Goal: Check status: Check status

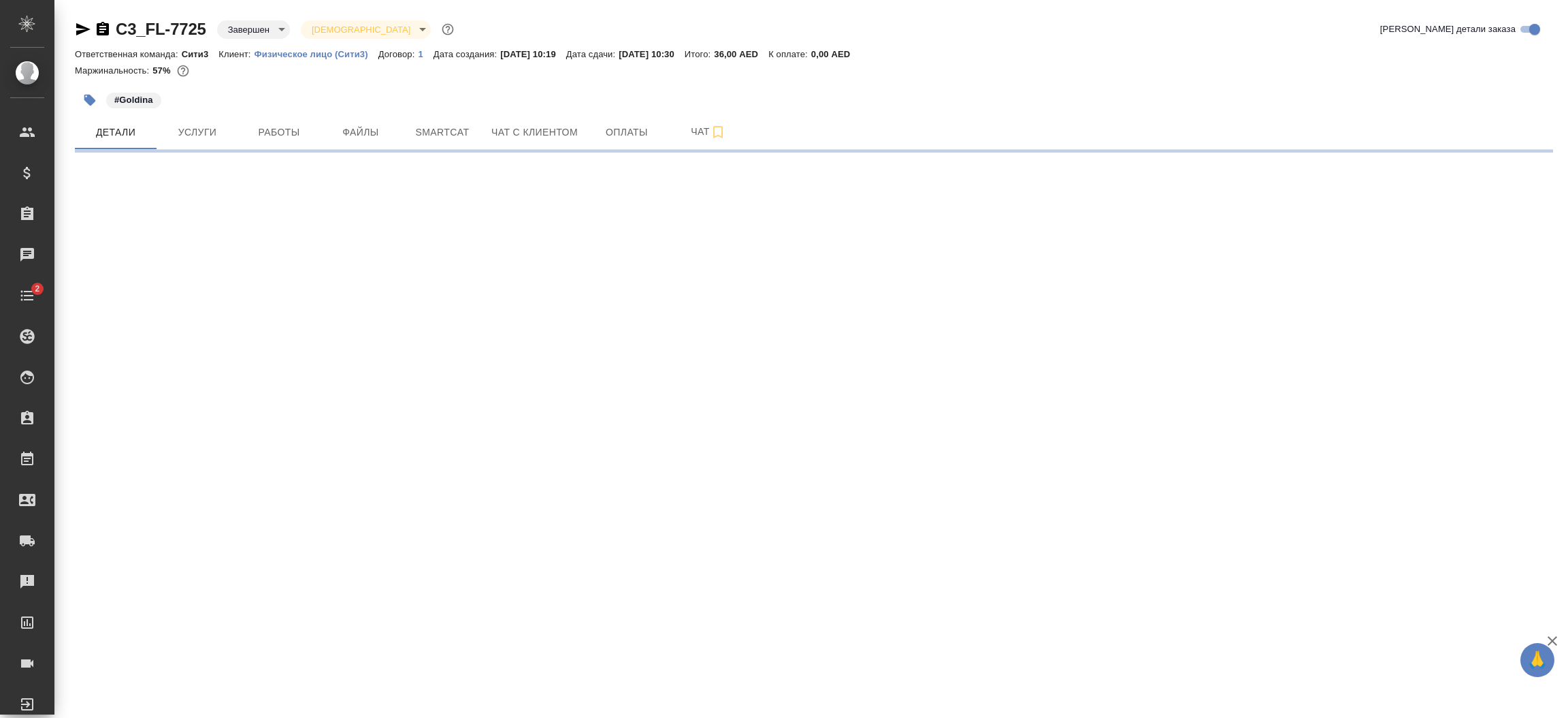
select select "RU"
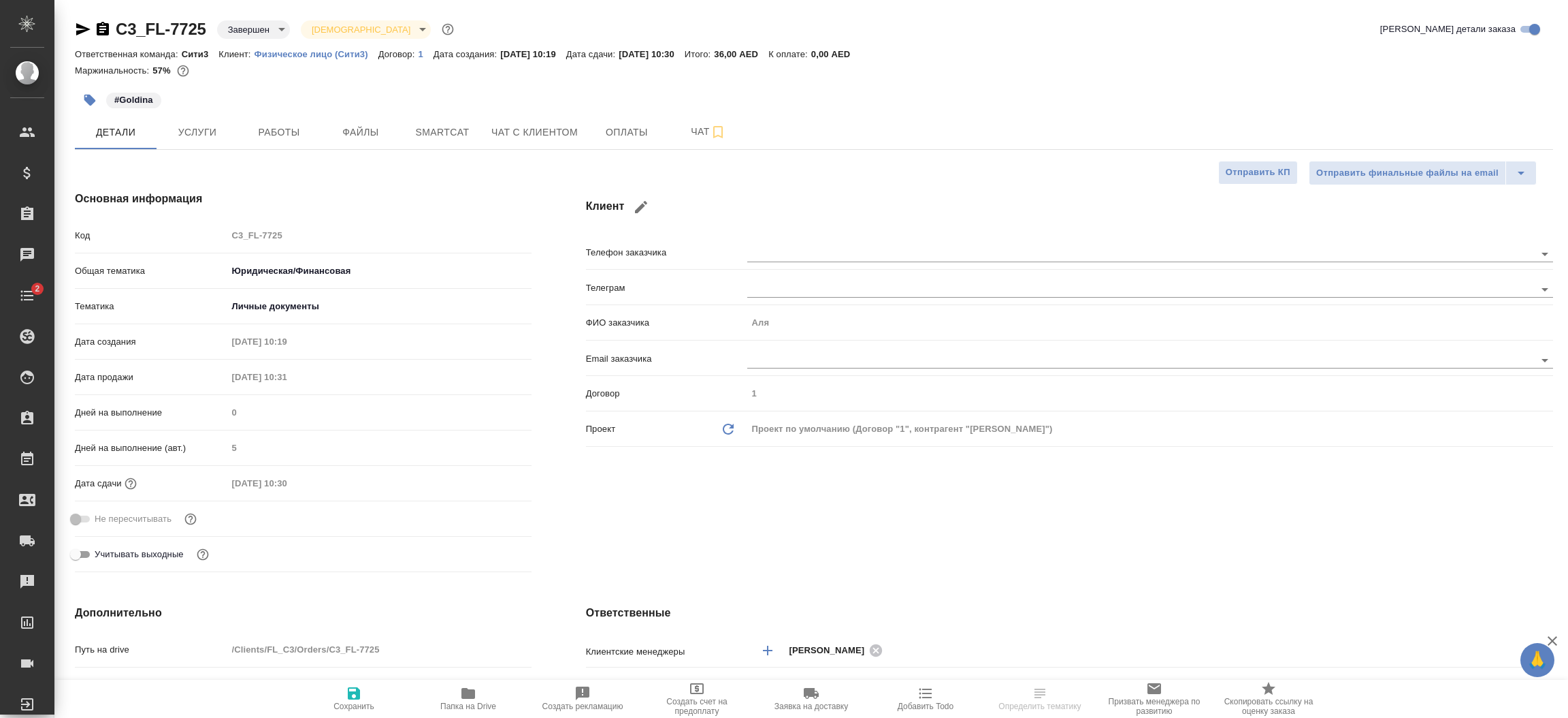
type textarea "x"
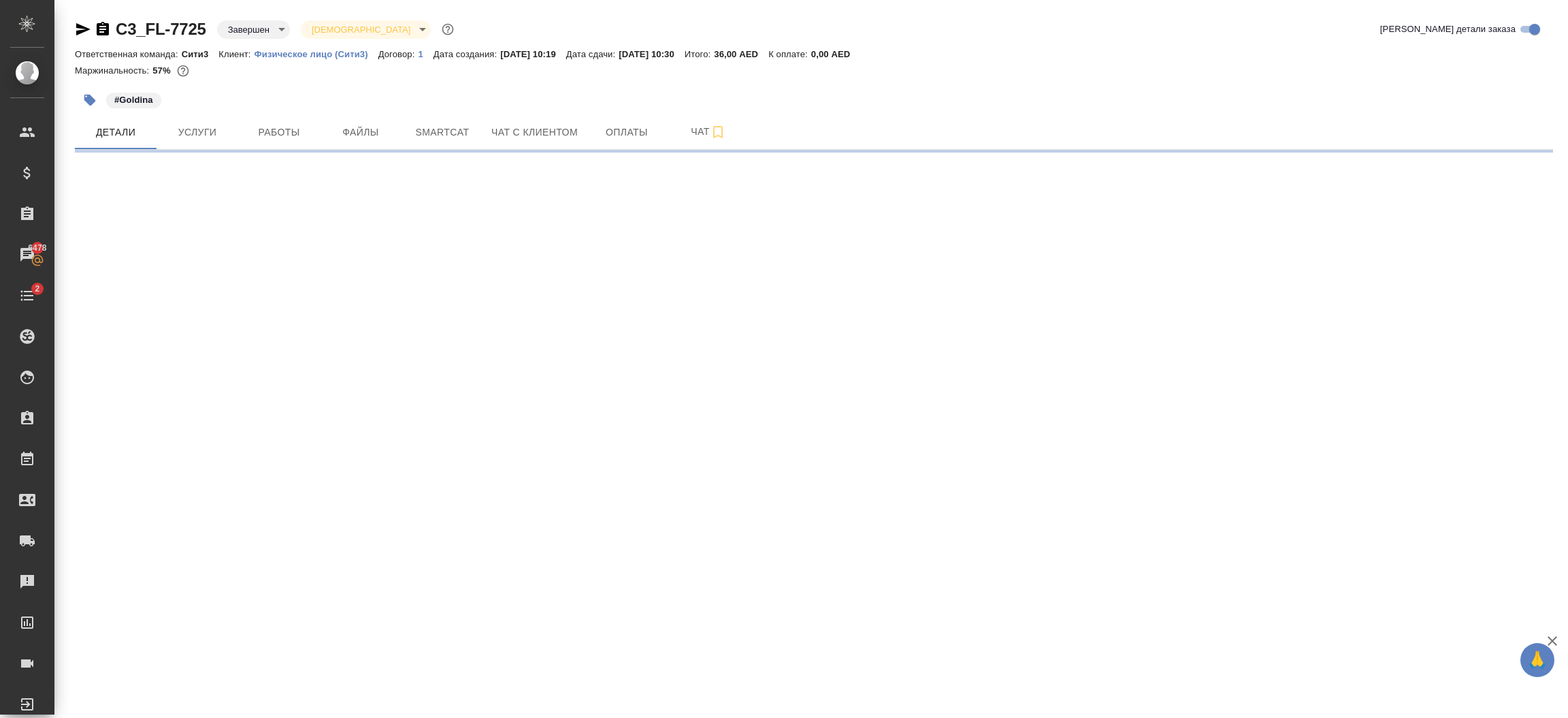
select select "RU"
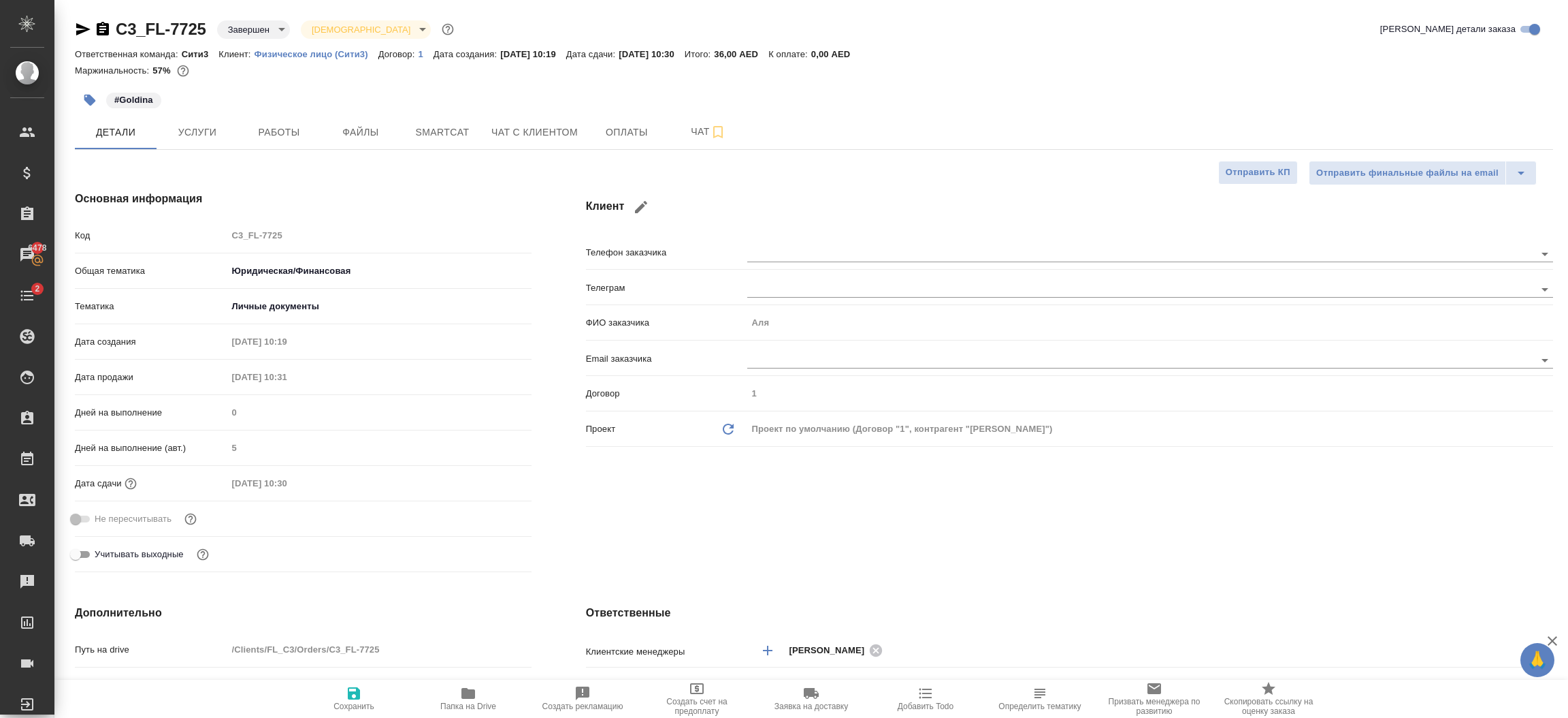
type textarea "x"
click at [847, 530] on div "Клиент Телефон заказчика Телеграм ФИО заказчика Аля Email заказчика Договор 1 П…" at bounding box center [1069, 384] width 1021 height 442
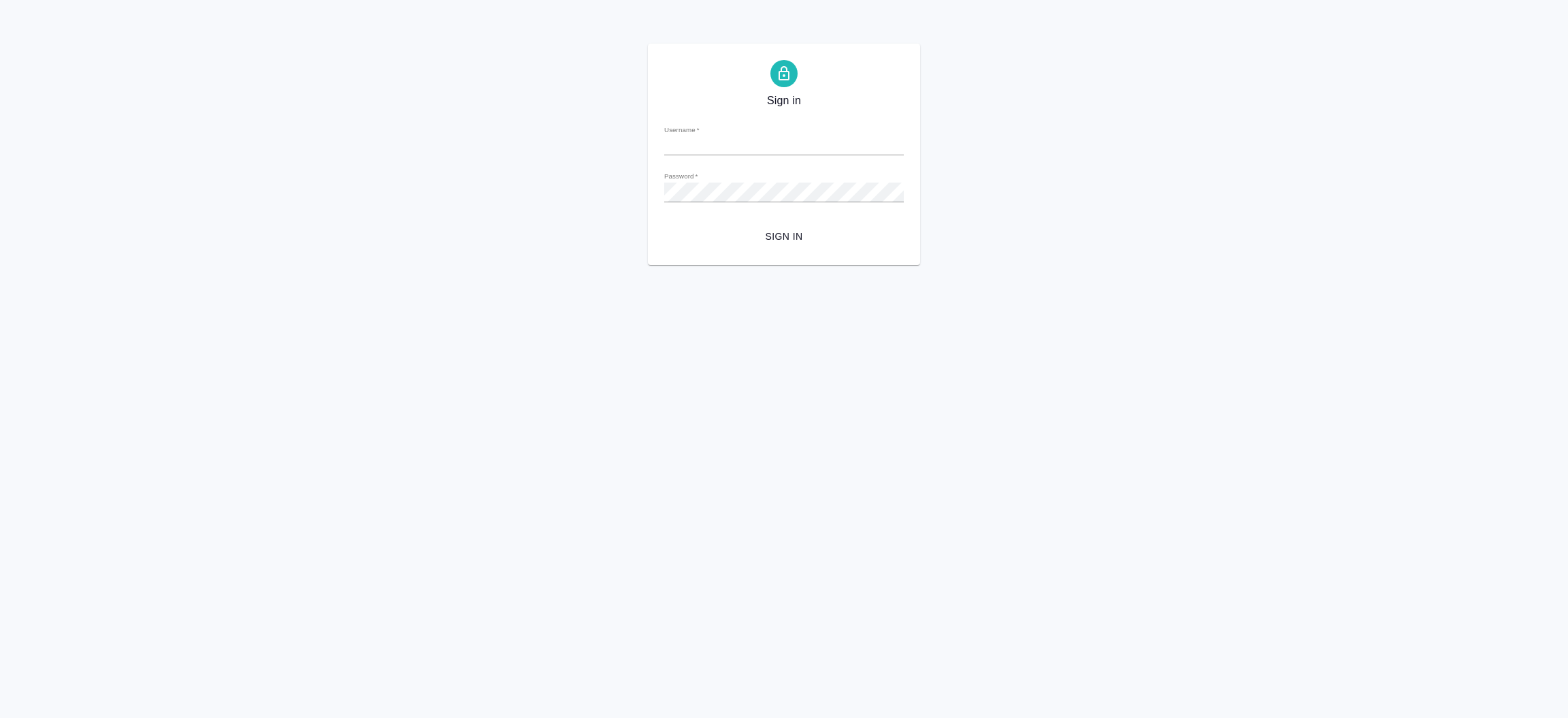
type input "[EMAIL_ADDRESS][DOMAIN_NAME]"
click at [789, 237] on span "Sign in" at bounding box center [784, 236] width 218 height 17
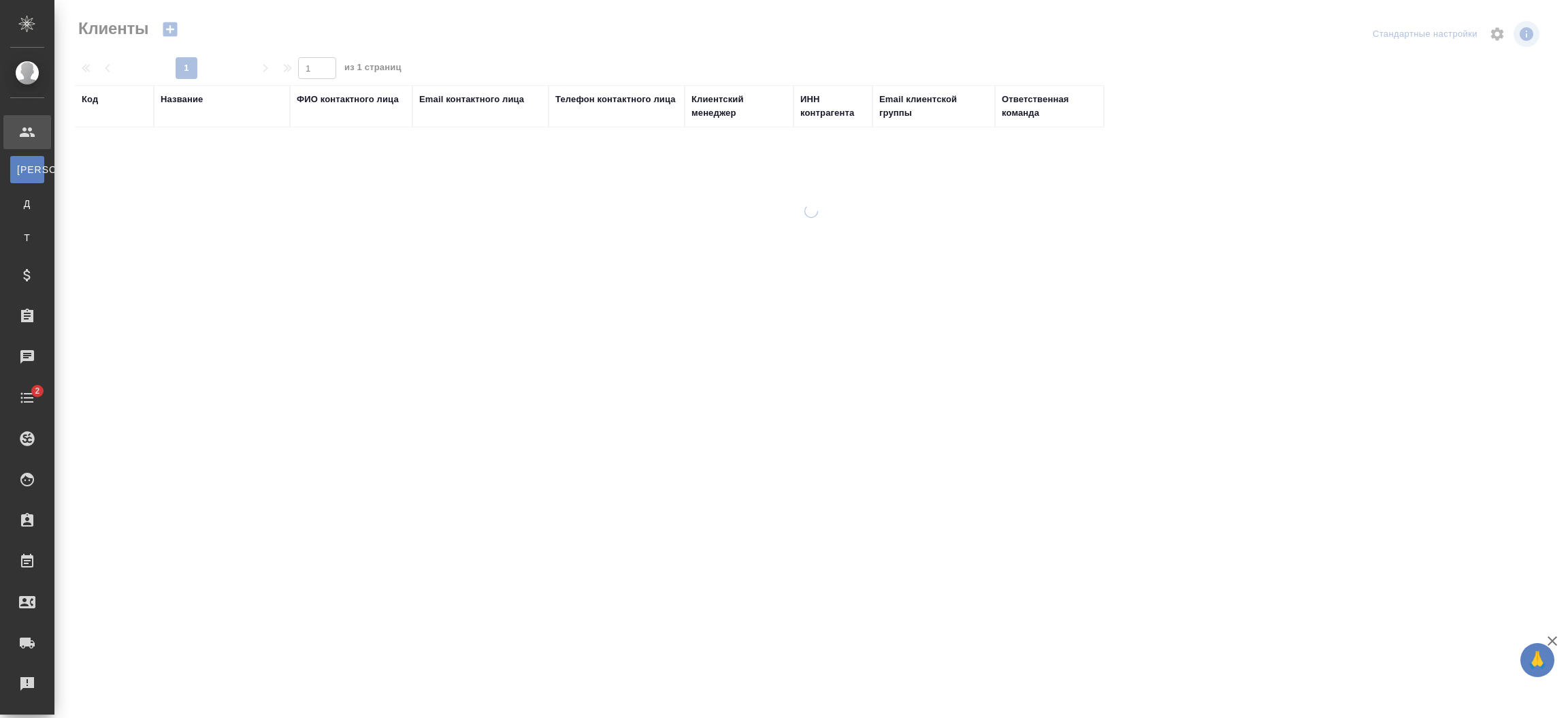
select select "RU"
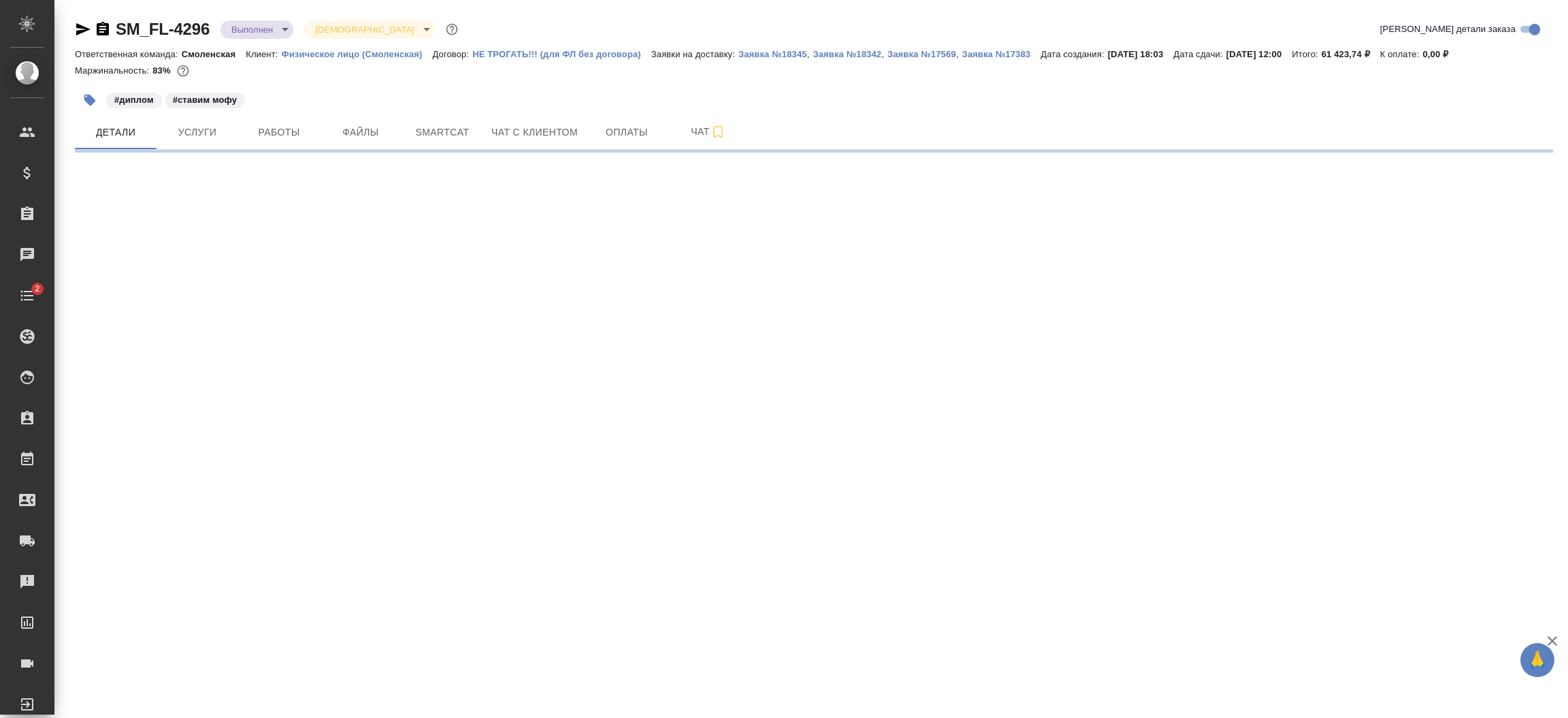
select select "RU"
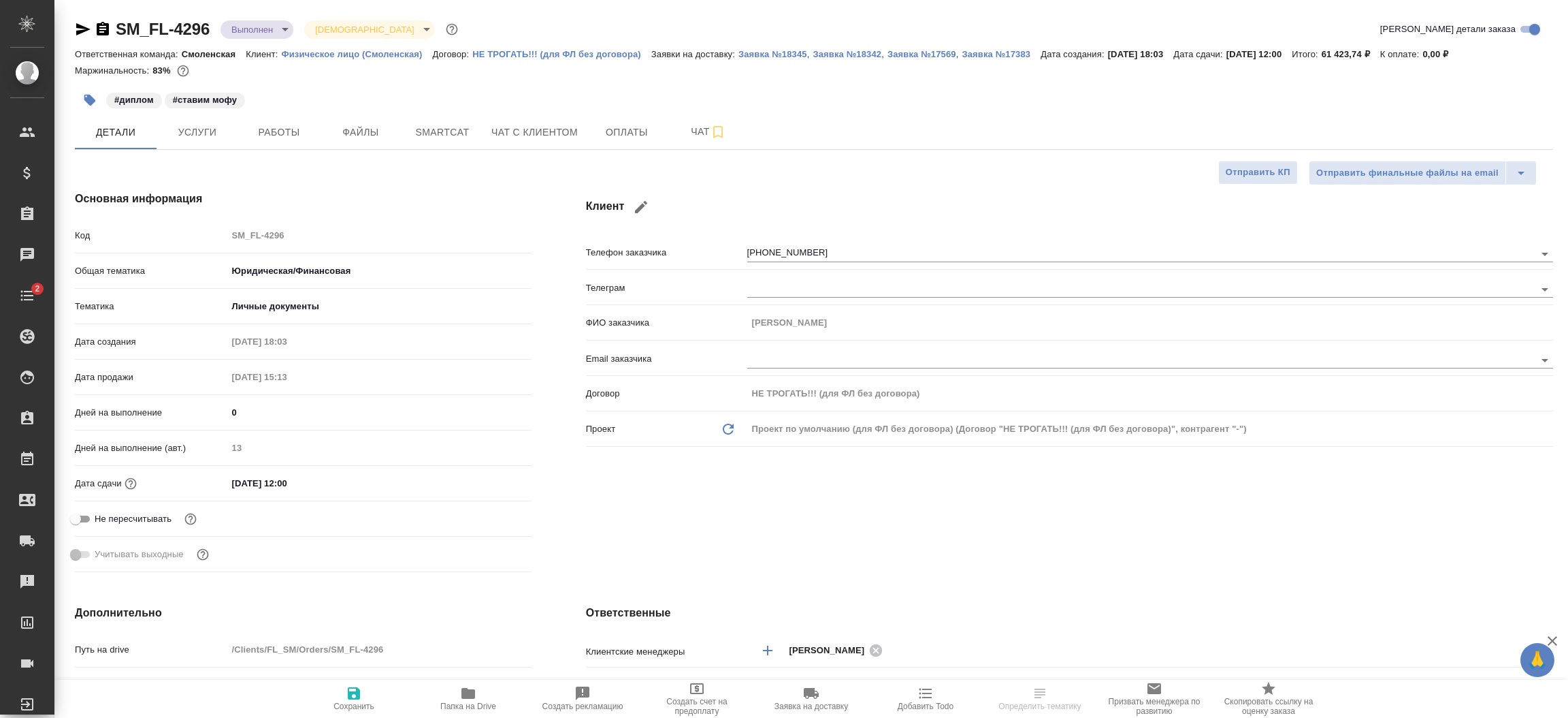
type textarea "x"
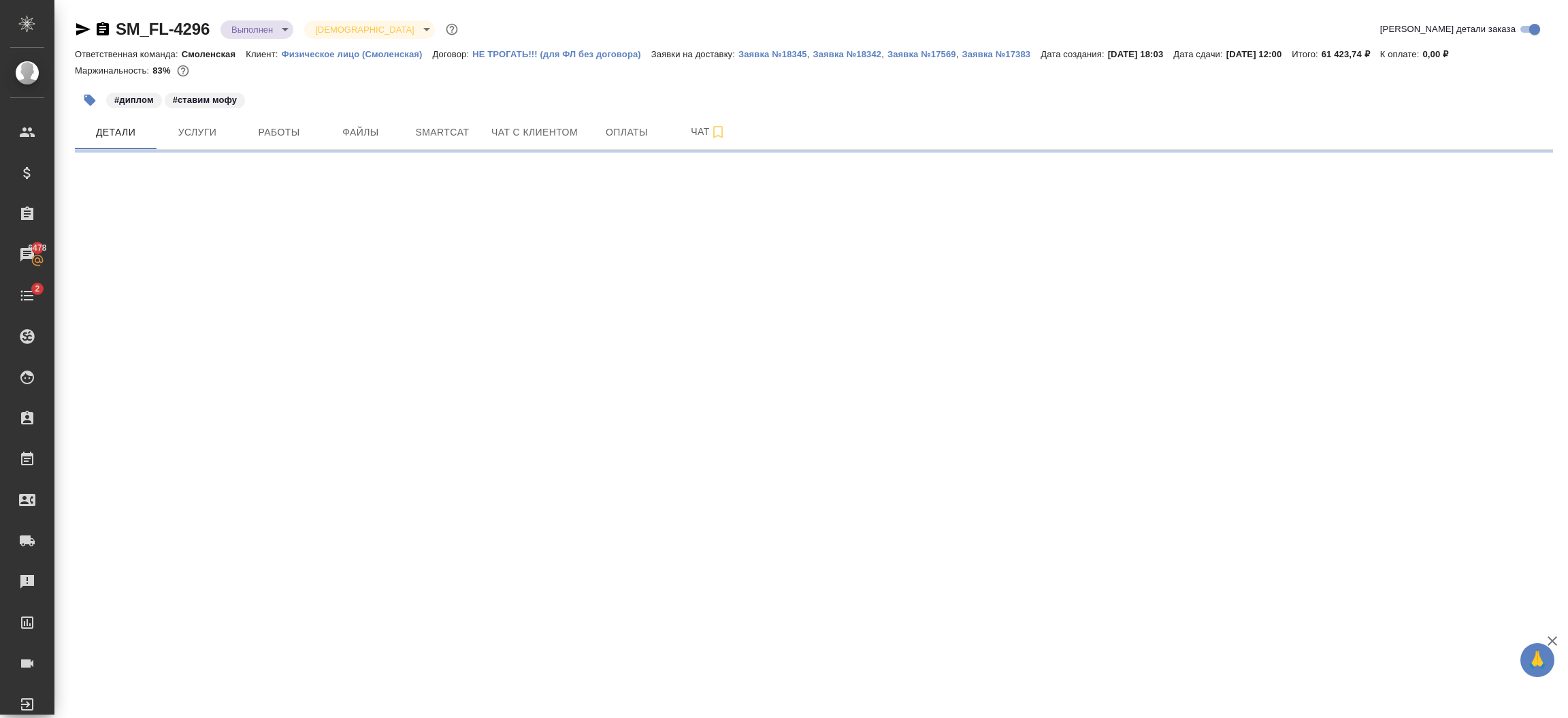
select select "RU"
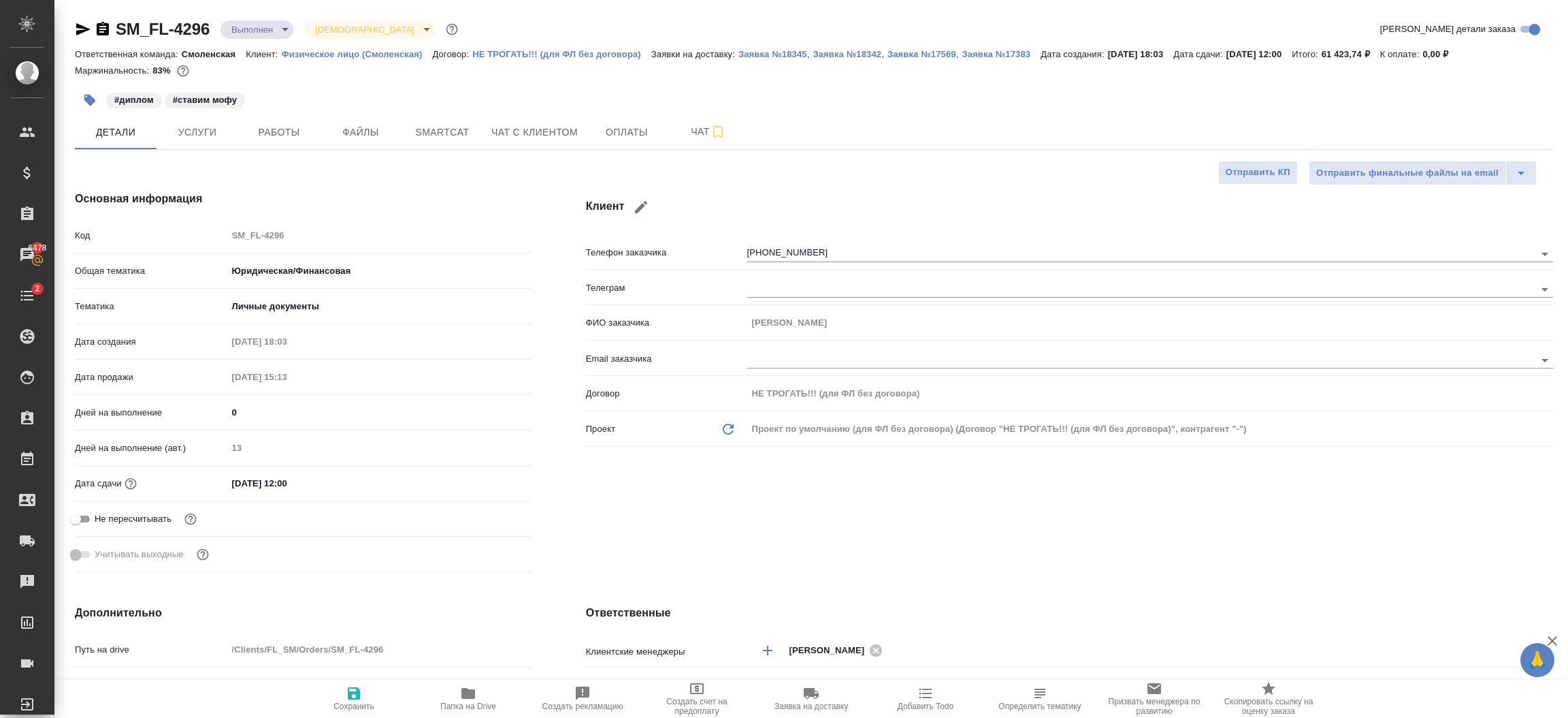
type textarea "x"
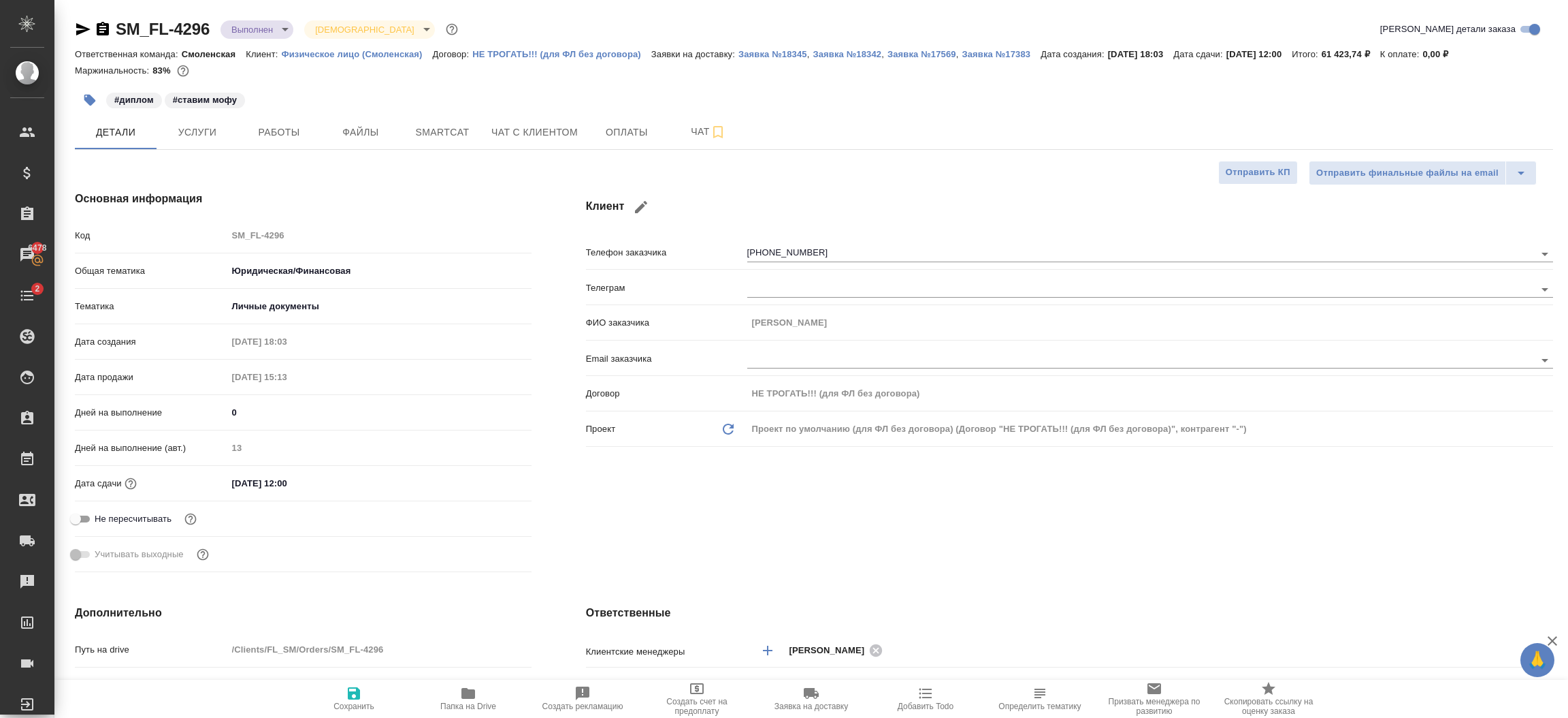
type textarea "x"
click at [835, 564] on div "Клиент Телефон заказчика +79265951355 Телеграм ФИО заказчика Марина Email заказ…" at bounding box center [1069, 384] width 1021 height 442
click at [629, 136] on span "Оплаты" at bounding box center [627, 132] width 66 height 17
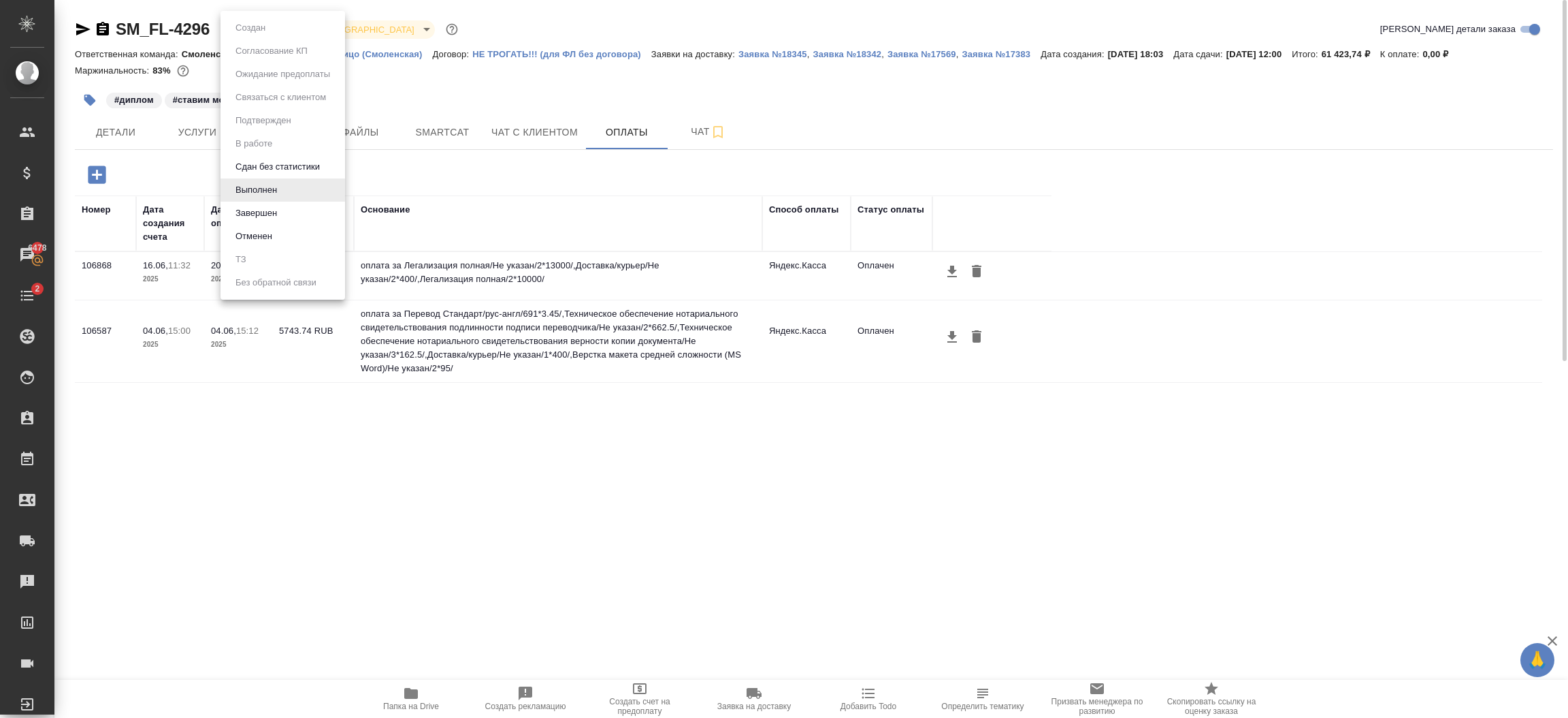
click at [273, 31] on body "🙏 .cls-1 fill:#fff; AWATERA Шорова Инесса i.shorova_kiev Клиенты Спецификации З…" at bounding box center [784, 359] width 1568 height 718
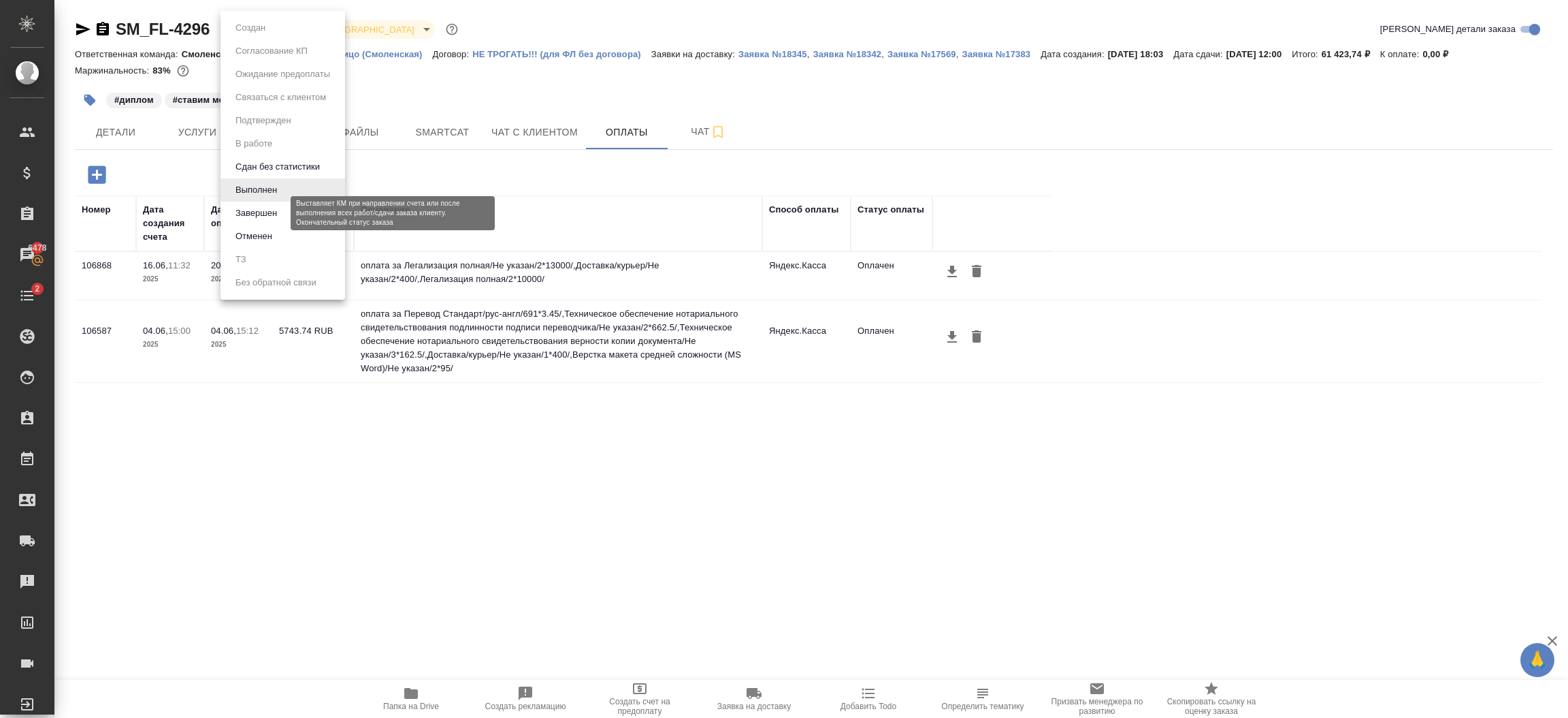
click at [275, 211] on button "Завершен" at bounding box center [256, 213] width 50 height 15
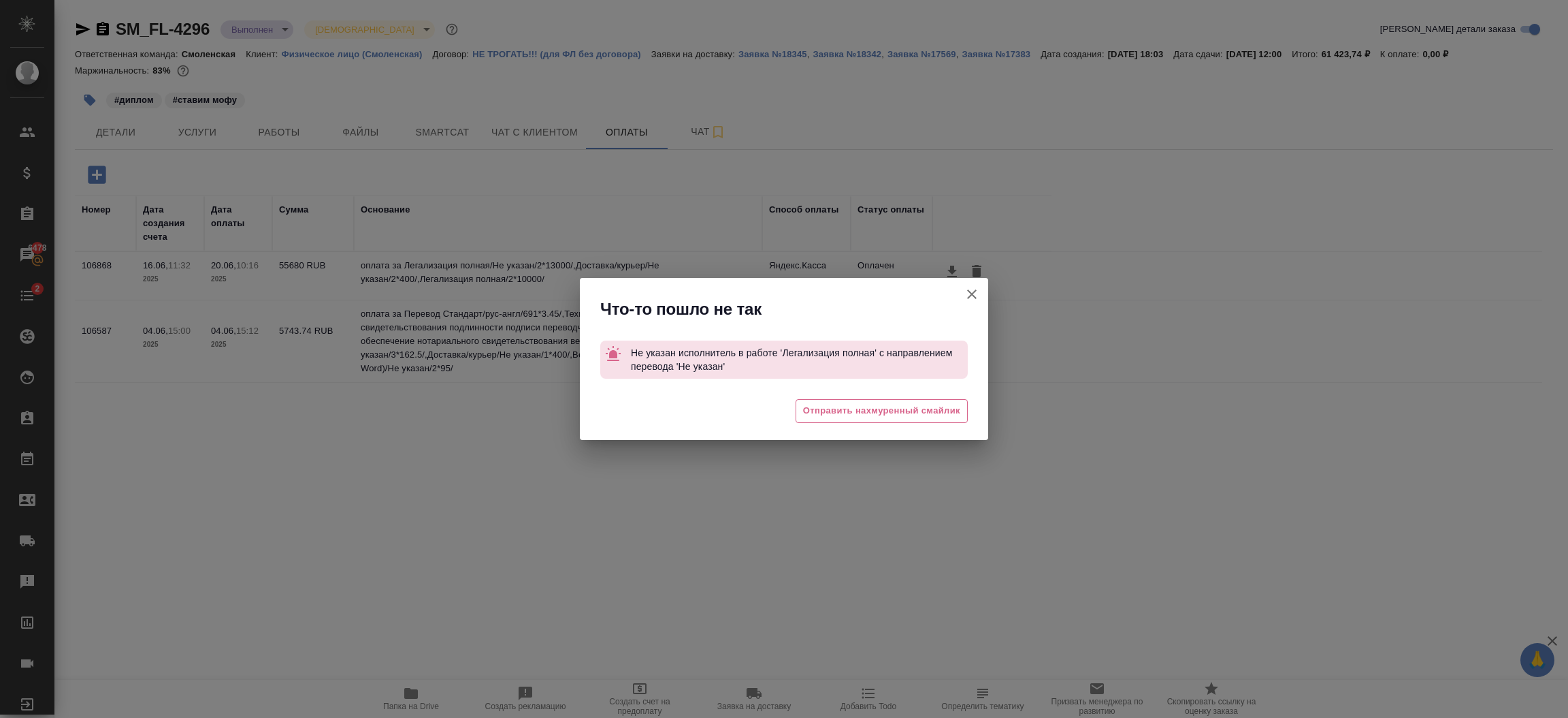
click at [969, 297] on icon "button" at bounding box center [971, 294] width 10 height 10
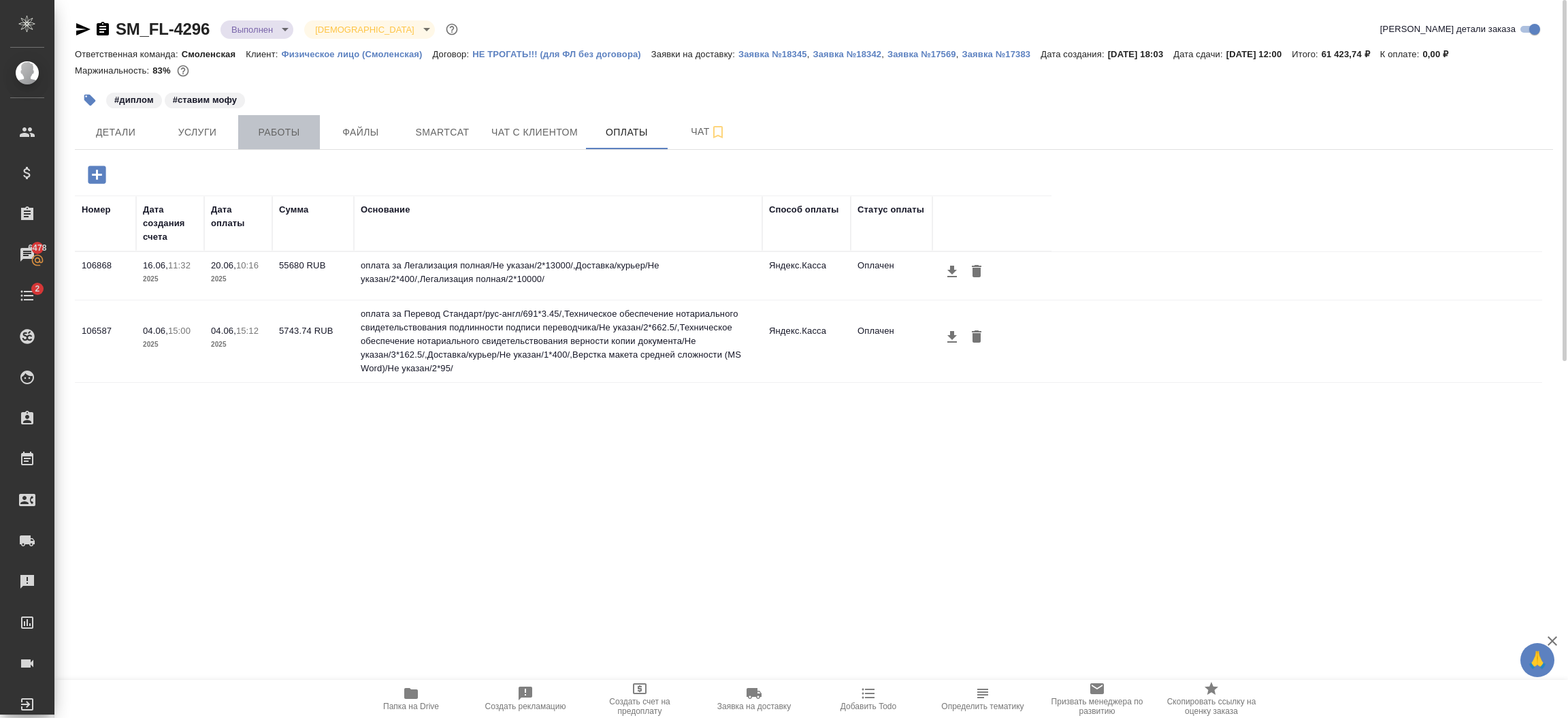
click at [289, 143] on button "Работы" at bounding box center [279, 132] width 81 height 34
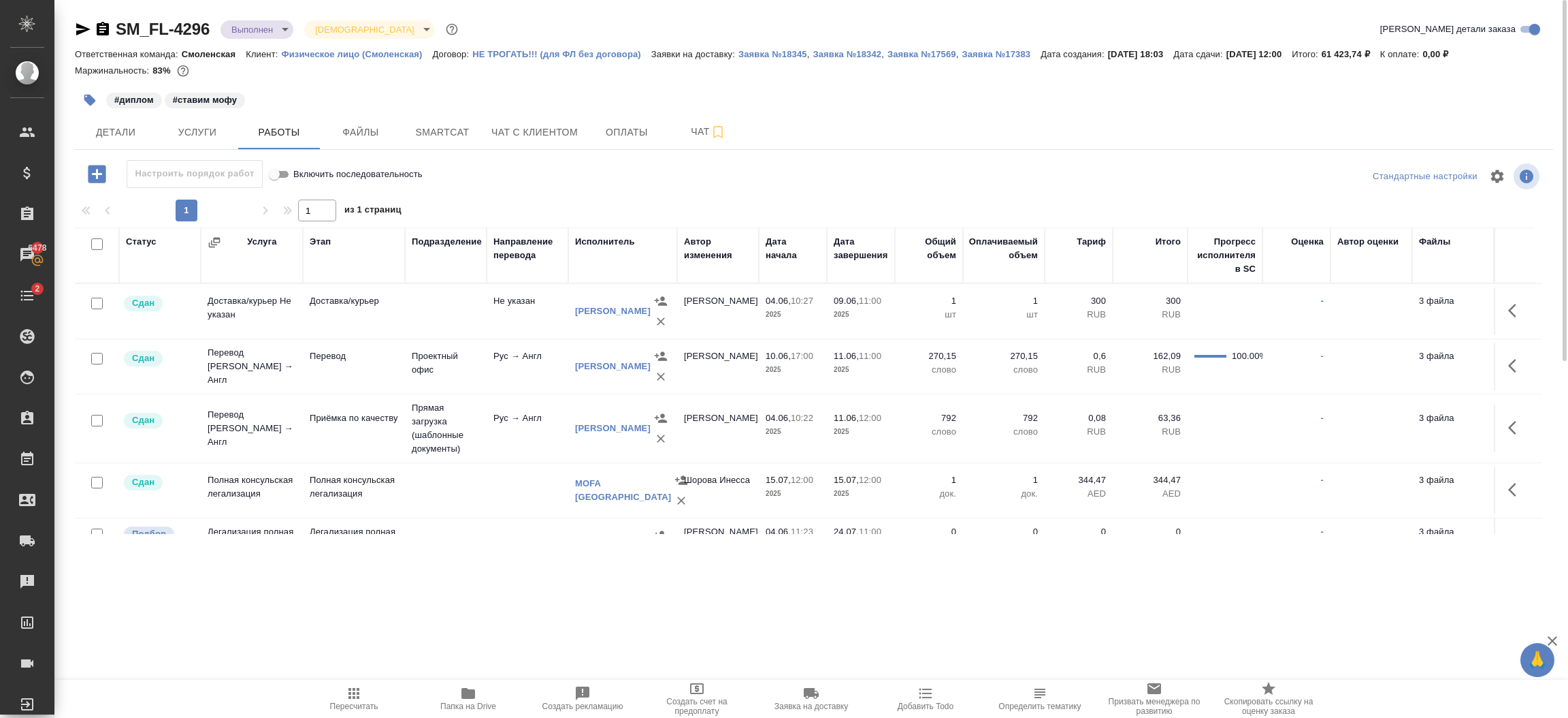
scroll to position [256, 0]
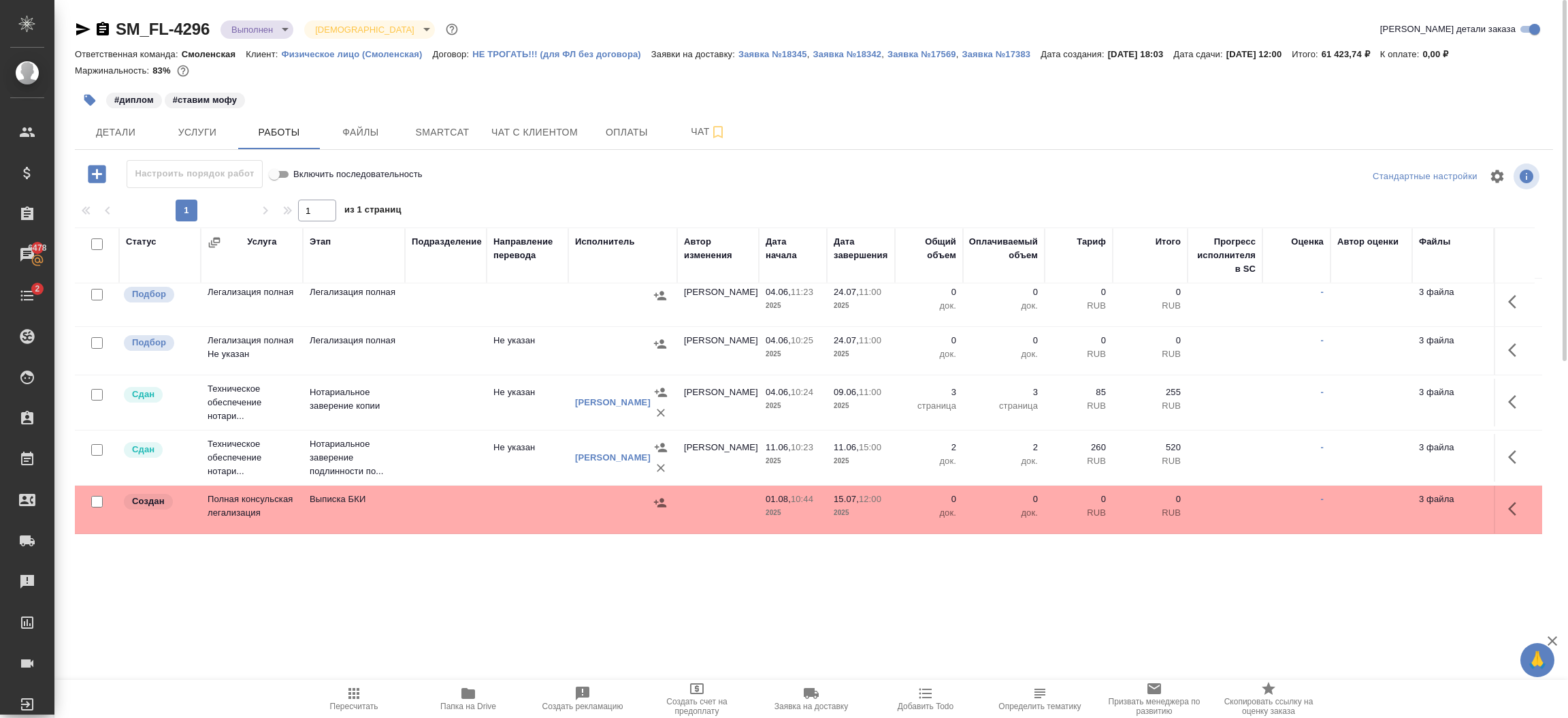
click at [89, 73] on div at bounding box center [96, 64] width 31 height 19
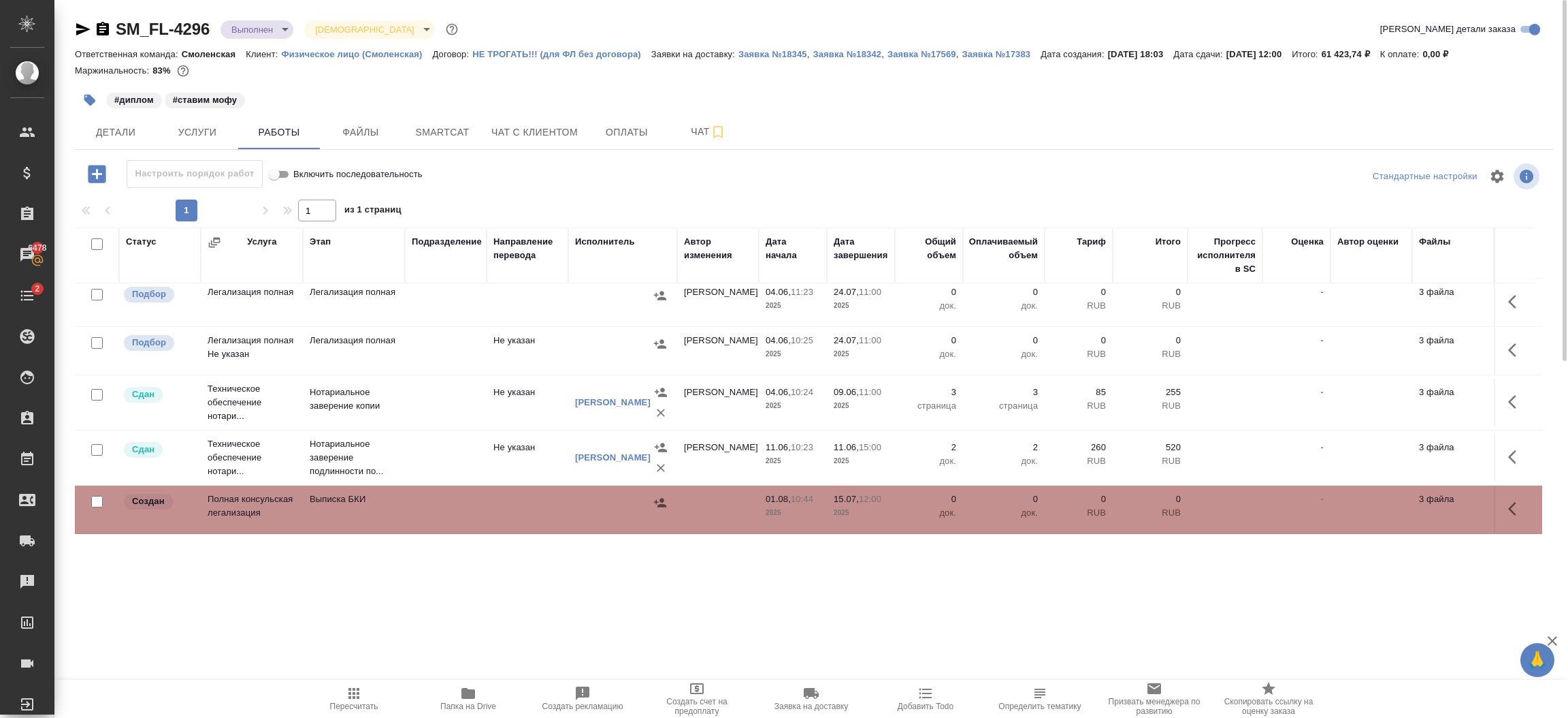
click at [96, 73] on div at bounding box center [96, 64] width 31 height 19
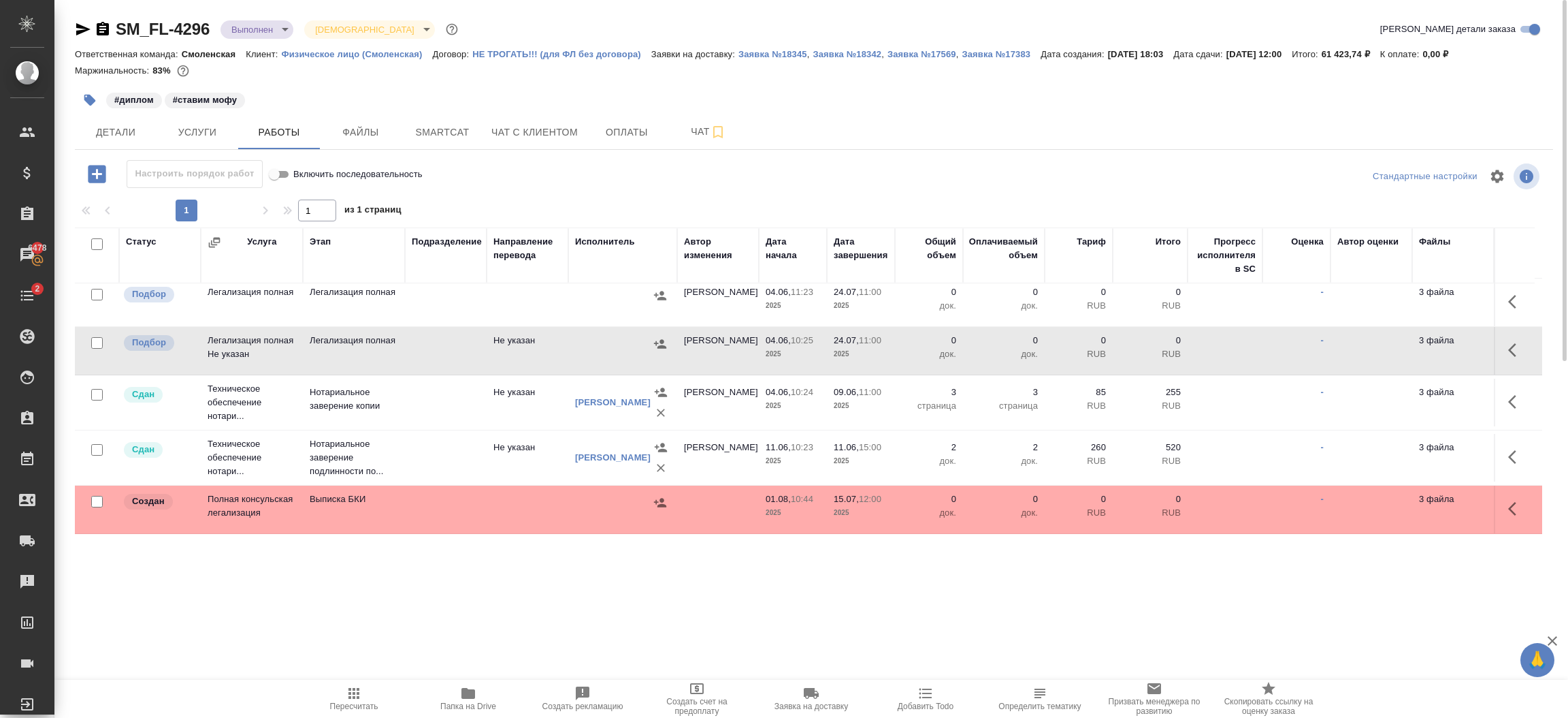
click at [99, 496] on input "checkbox" at bounding box center [96, 501] width 11 height 11
checkbox input "true"
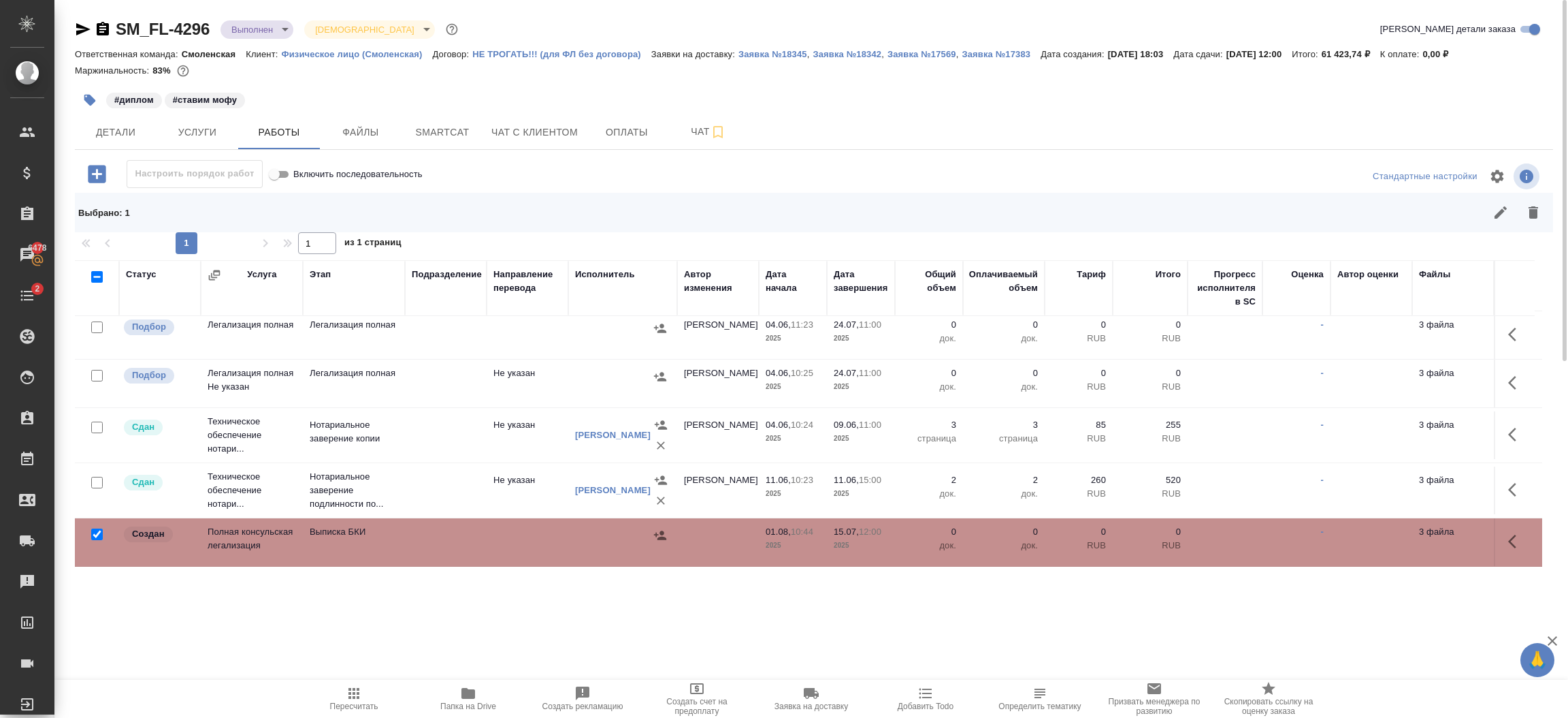
click at [93, 106] on div at bounding box center [96, 97] width 31 height 19
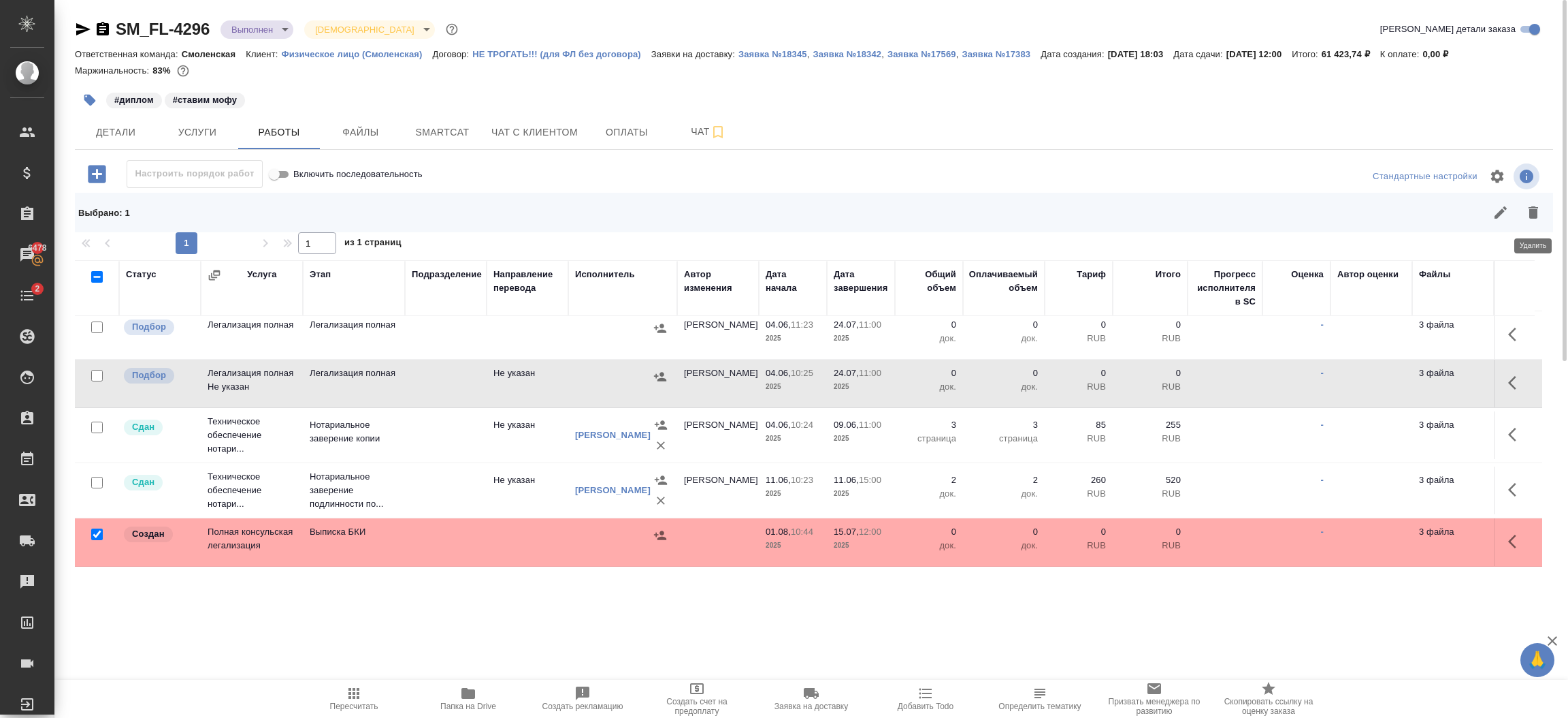
click at [1535, 211] on icon "button" at bounding box center [1533, 212] width 10 height 12
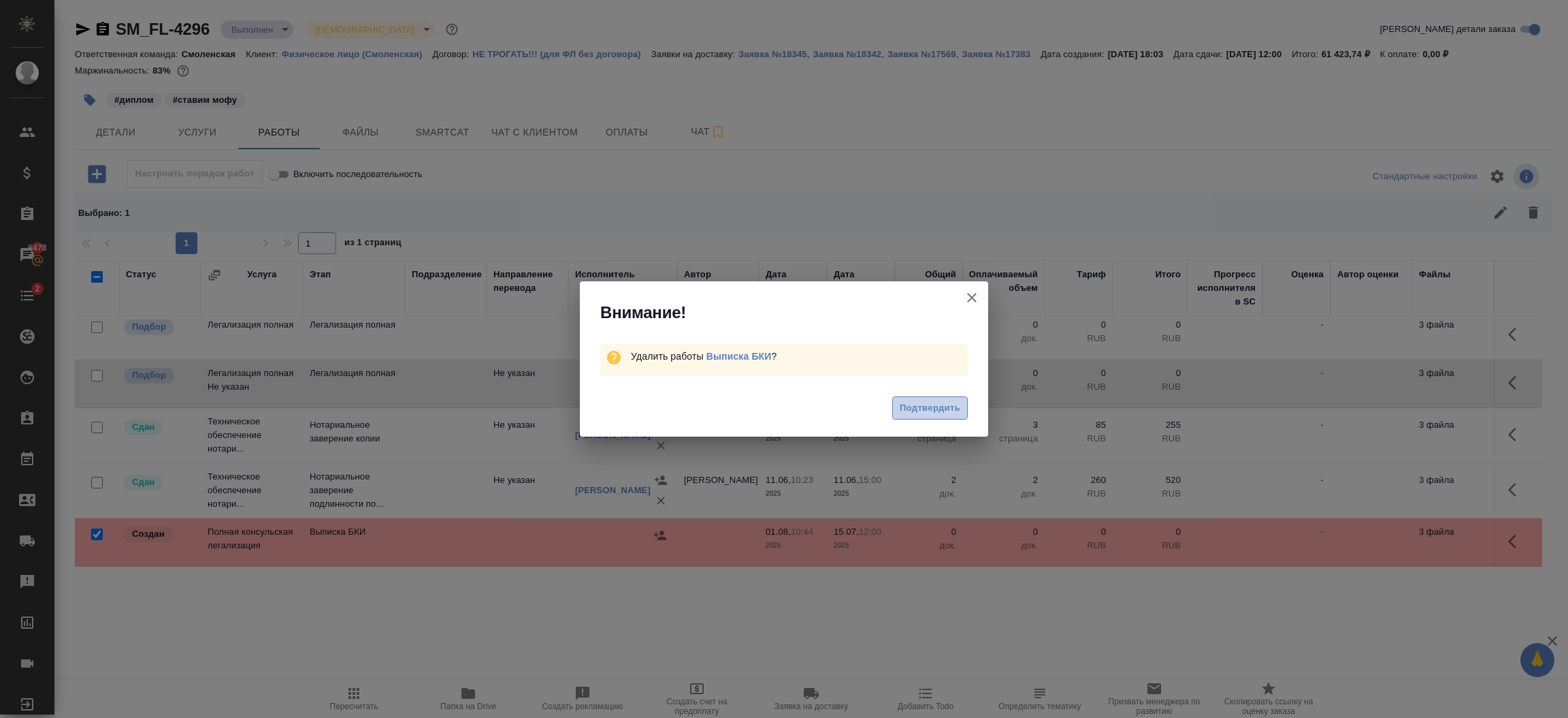
click at [957, 414] on span "Подтвердить" at bounding box center [930, 408] width 60 height 16
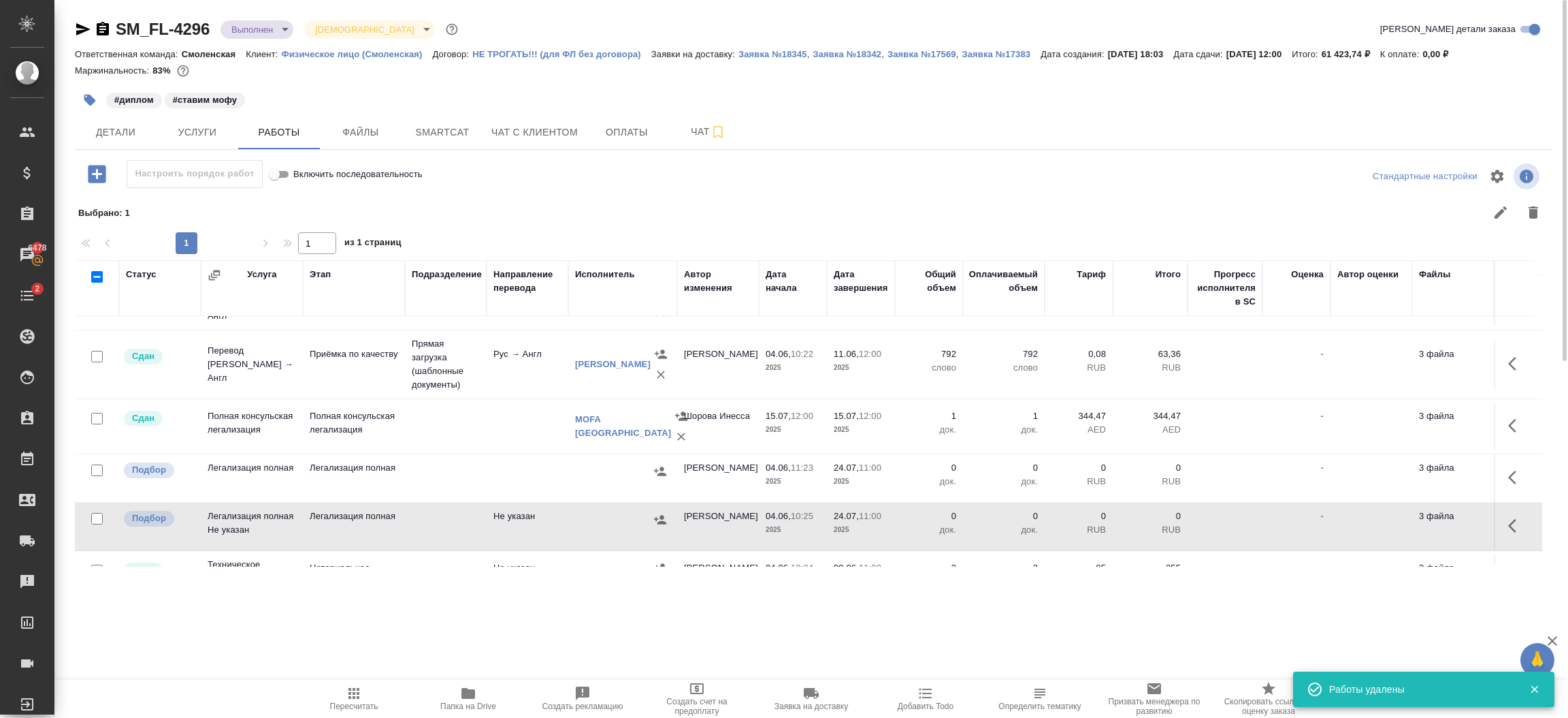
scroll to position [208, 0]
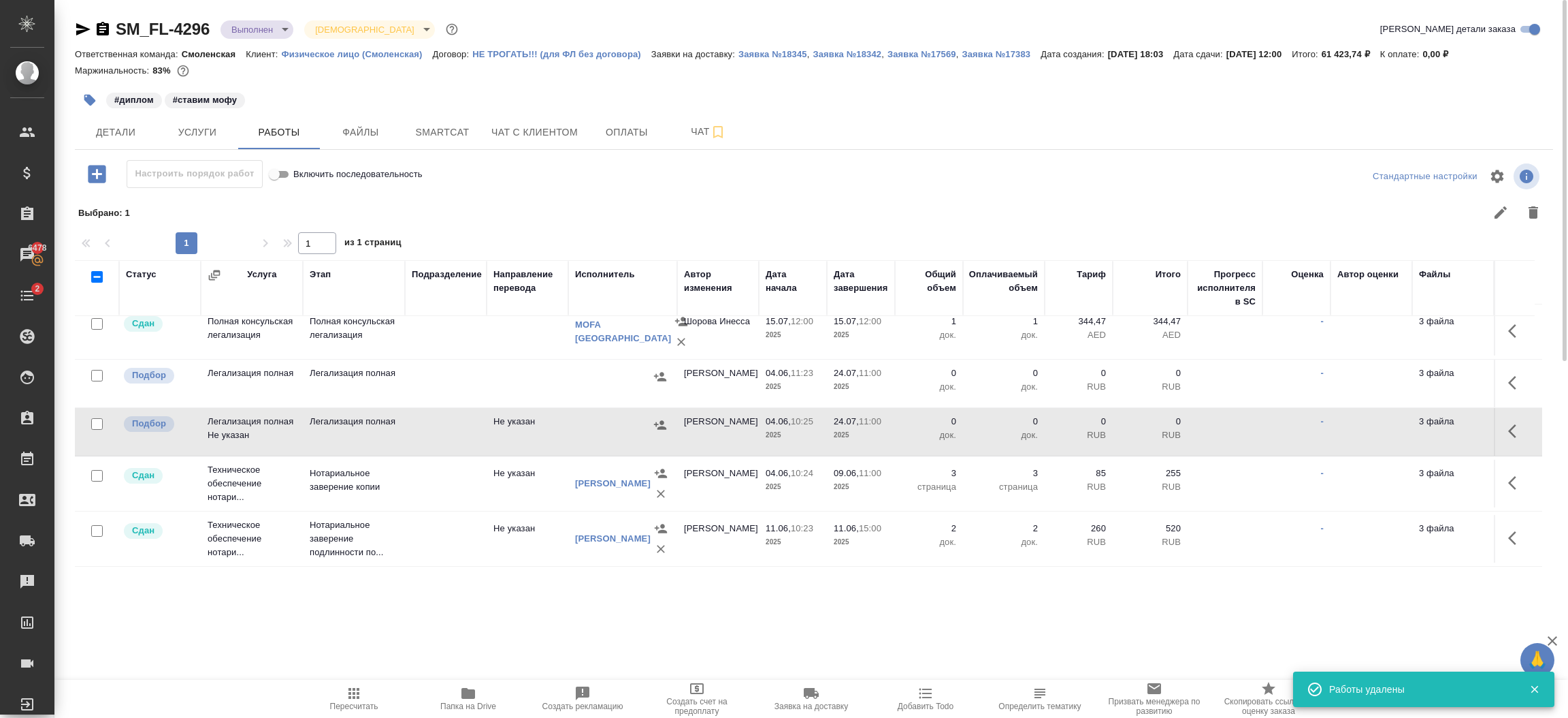
click at [97, 418] on input "checkbox" at bounding box center [96, 424] width 11 height 11
checkbox input "true"
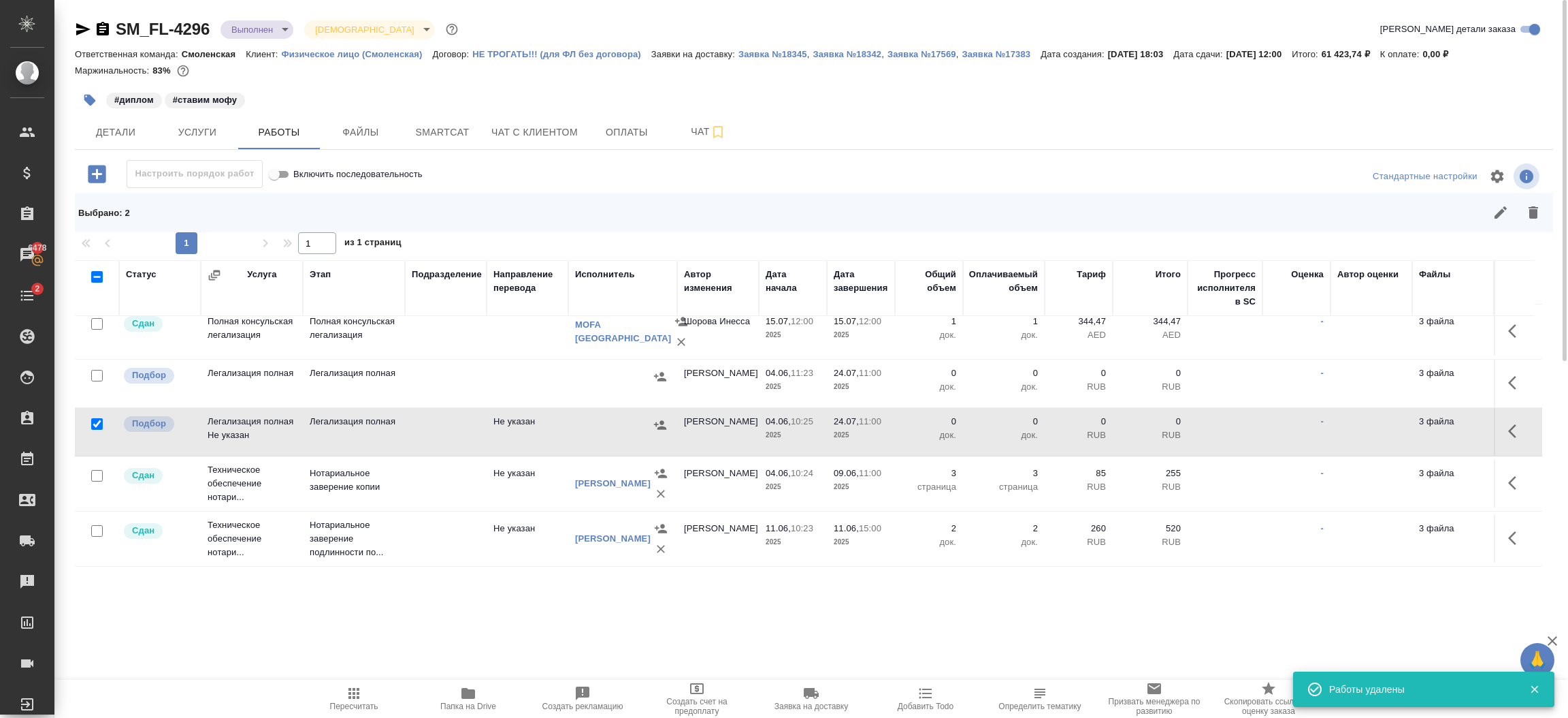
click at [91, 370] on input "checkbox" at bounding box center [96, 375] width 11 height 11
checkbox input "true"
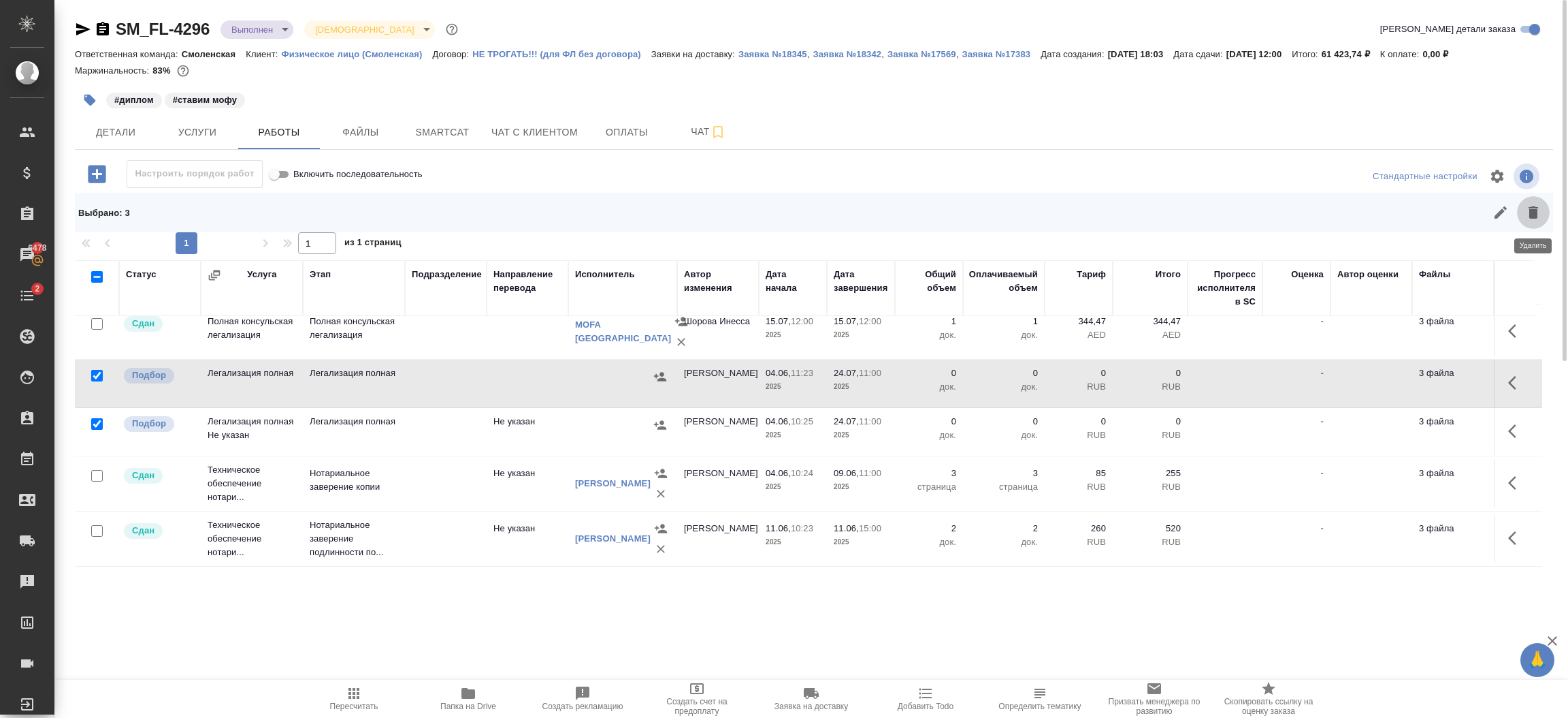
click at [1532, 217] on icon "button" at bounding box center [1533, 212] width 10 height 12
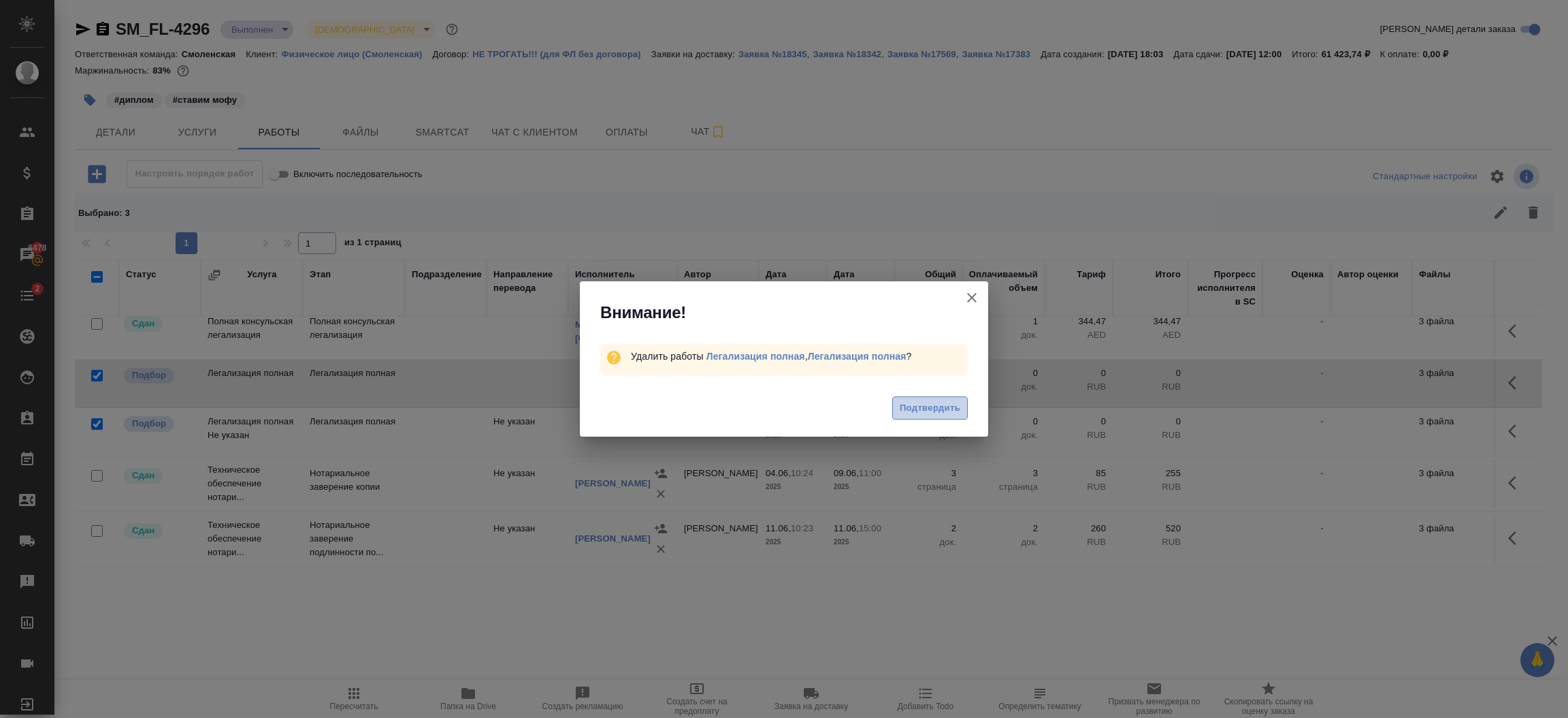
click at [929, 402] on span "Подтвердить" at bounding box center [930, 408] width 60 height 16
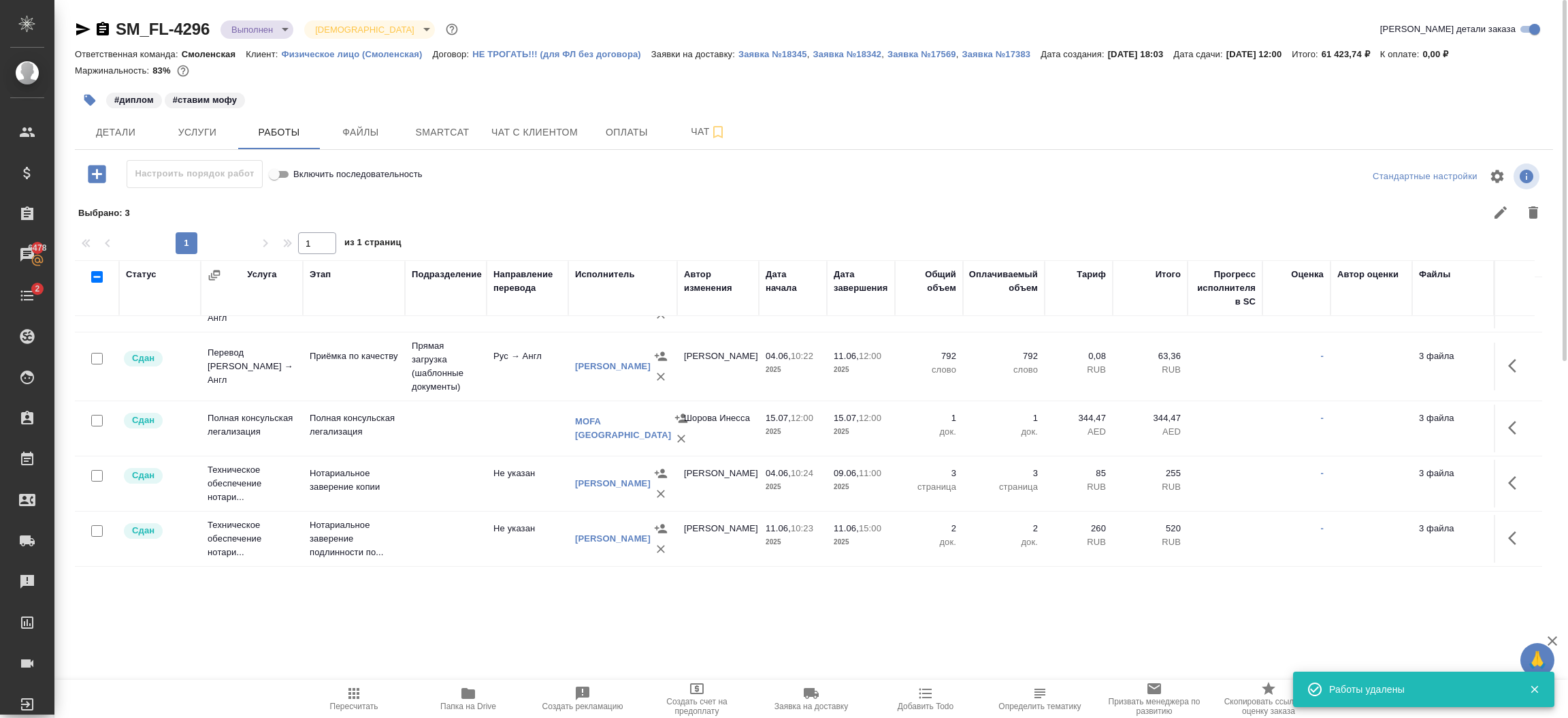
scroll to position [111, 0]
click at [271, 36] on body "🙏 .cls-1 fill:#fff; AWATERA Шорова Инесса i.shorova_kiev Клиенты Спецификации З…" at bounding box center [784, 359] width 1568 height 718
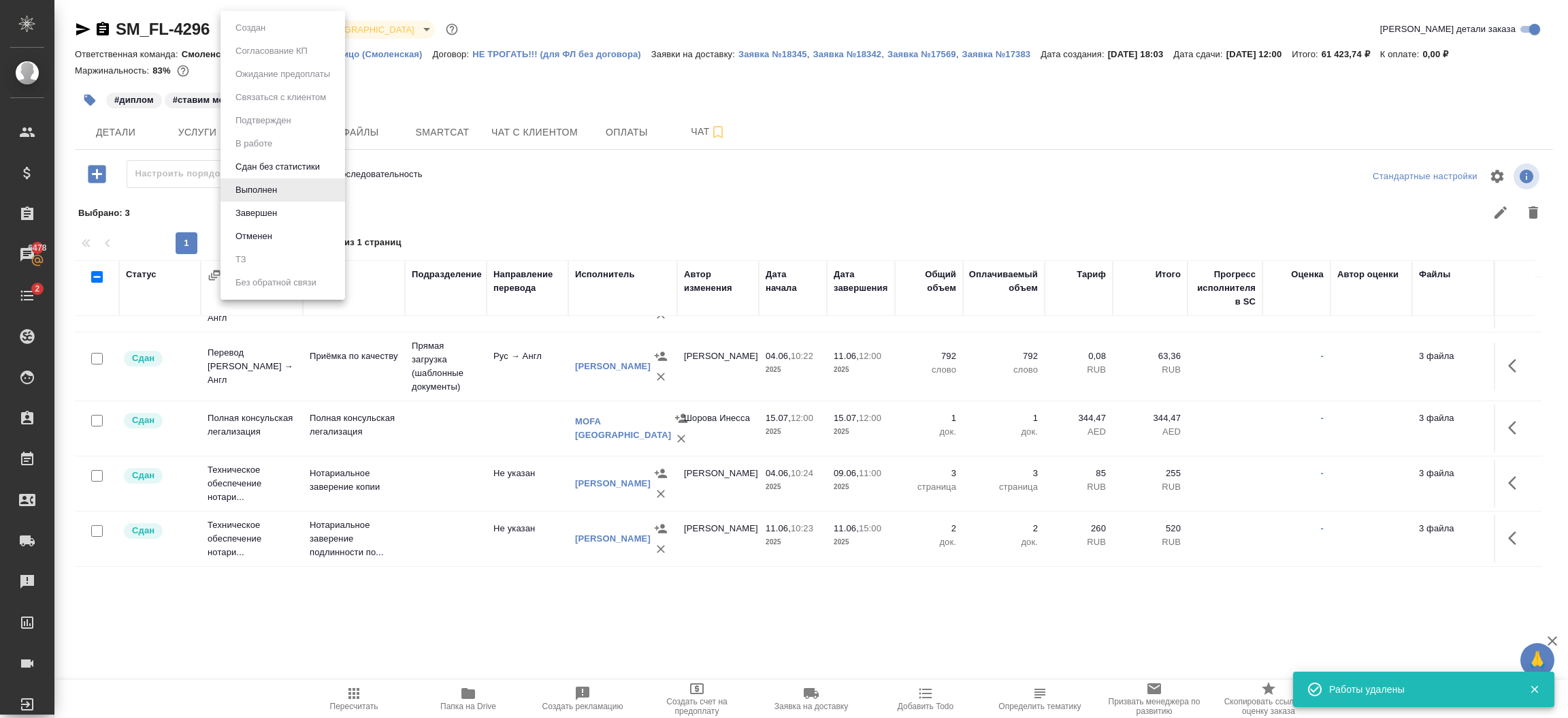
click at [281, 206] on li "Завершен" at bounding box center [282, 213] width 125 height 23
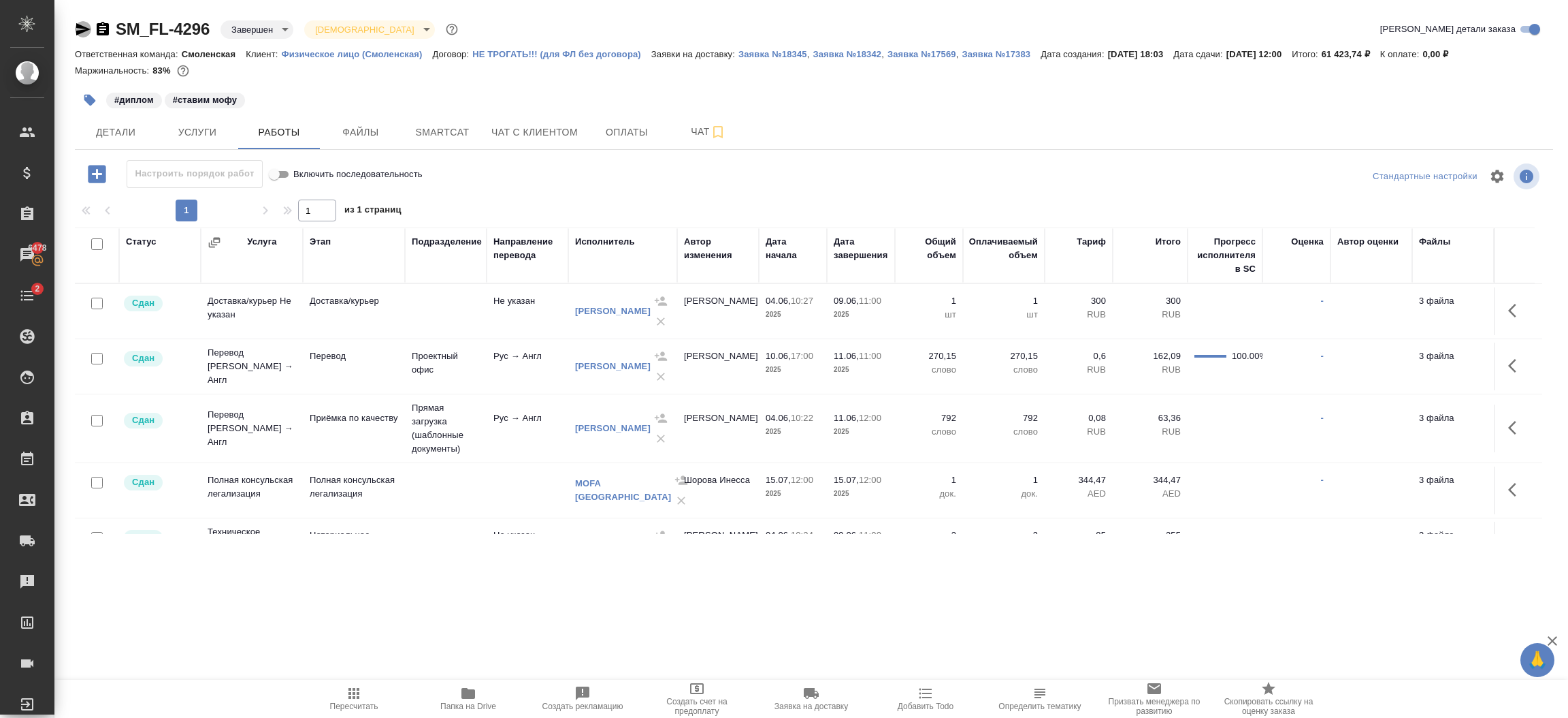
click at [80, 32] on icon "button" at bounding box center [83, 29] width 14 height 12
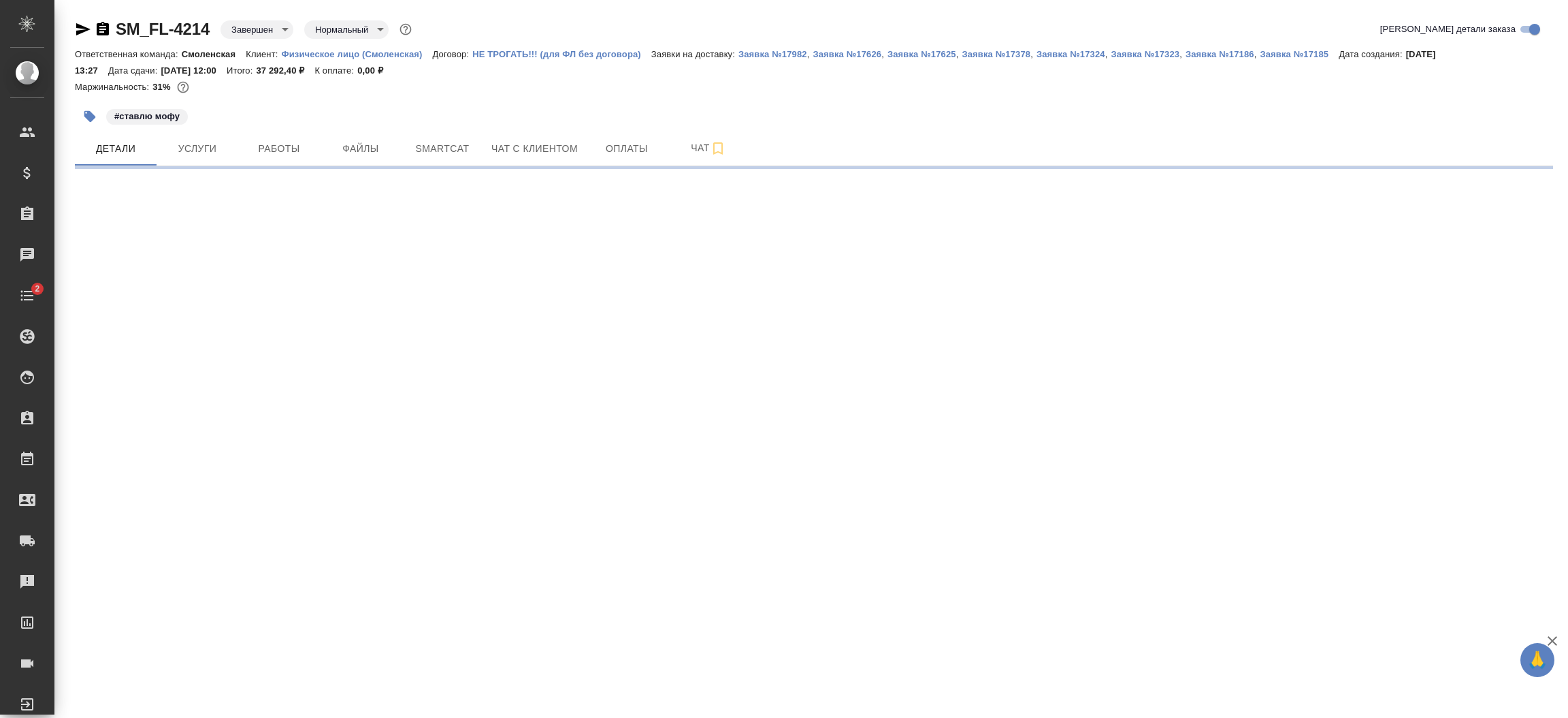
select select "RU"
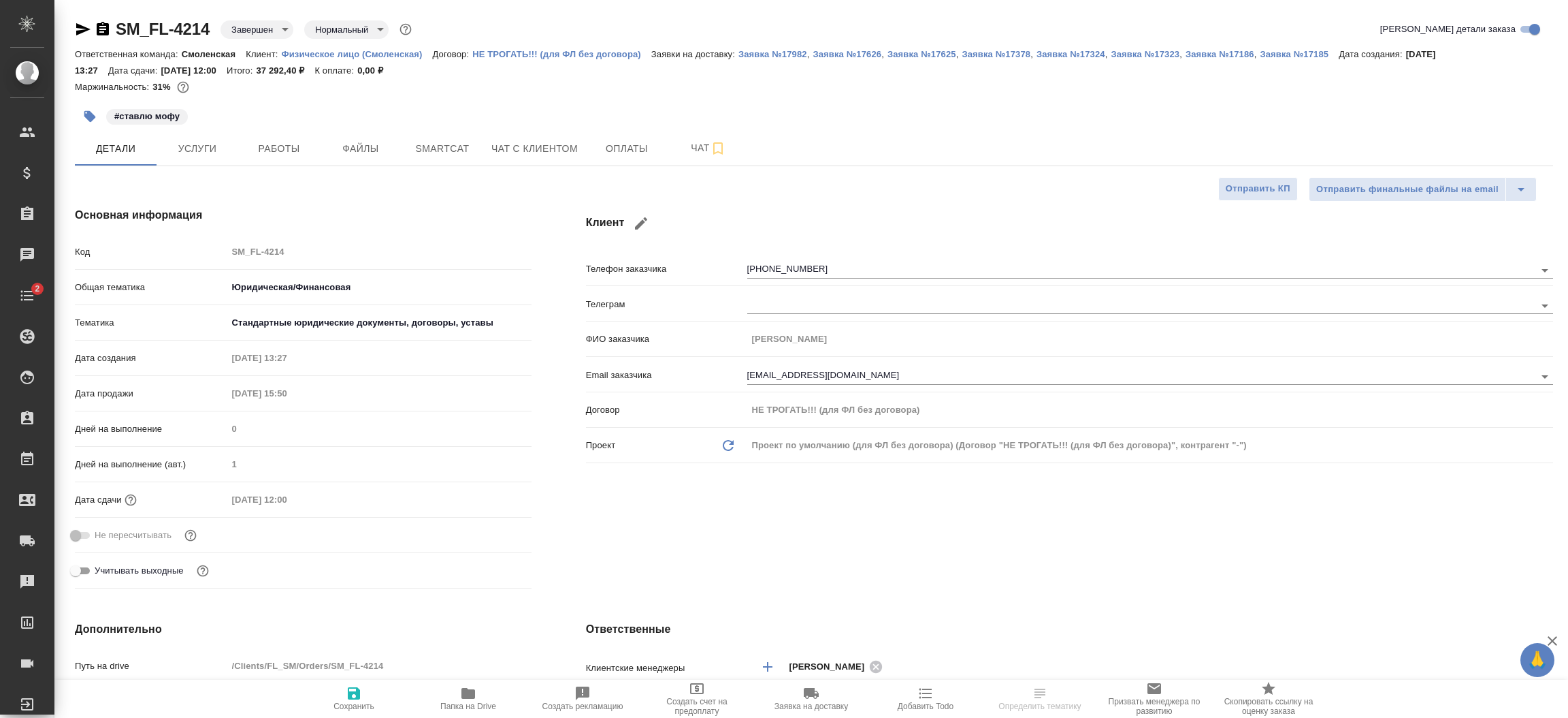
type textarea "x"
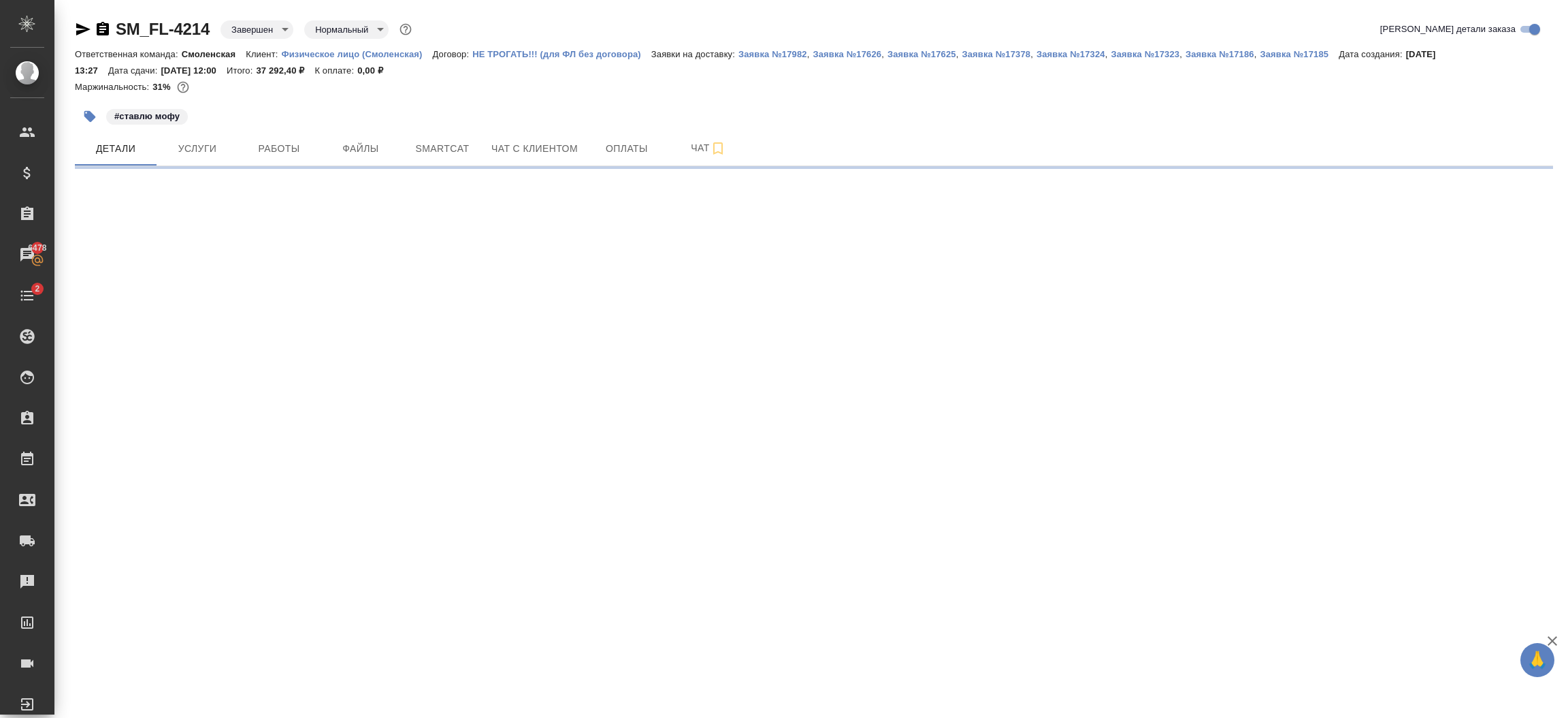
select select "RU"
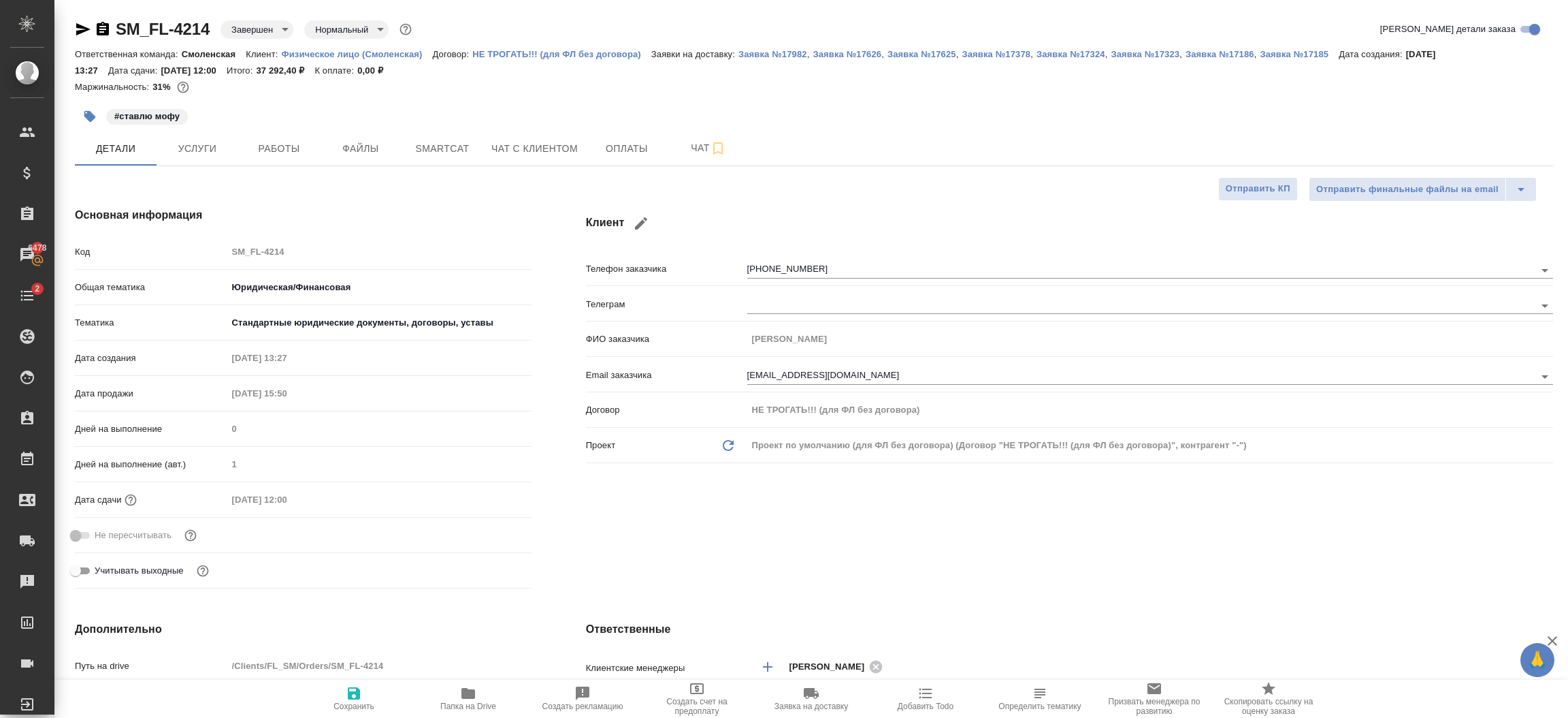
type textarea "x"
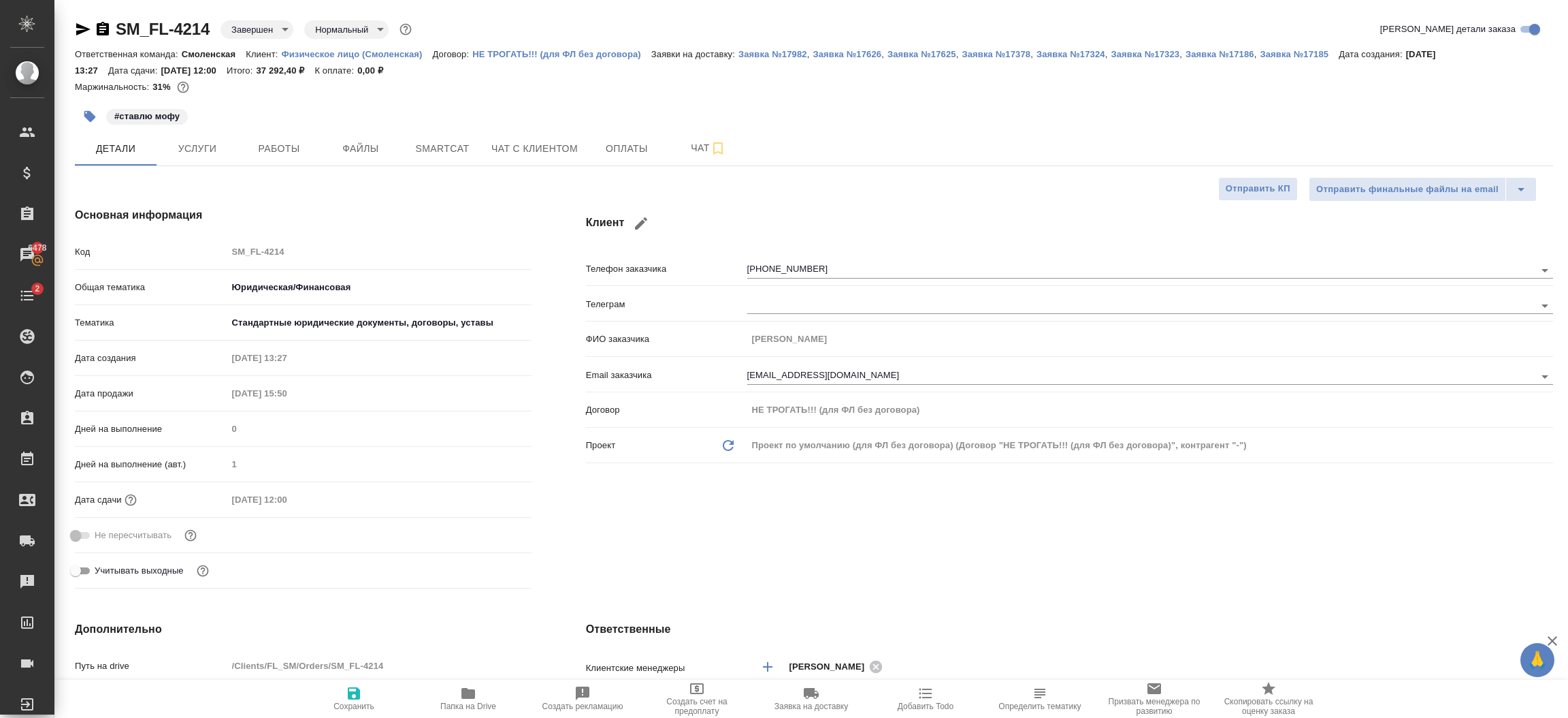
type textarea "x"
click at [83, 28] on icon "button" at bounding box center [83, 29] width 14 height 12
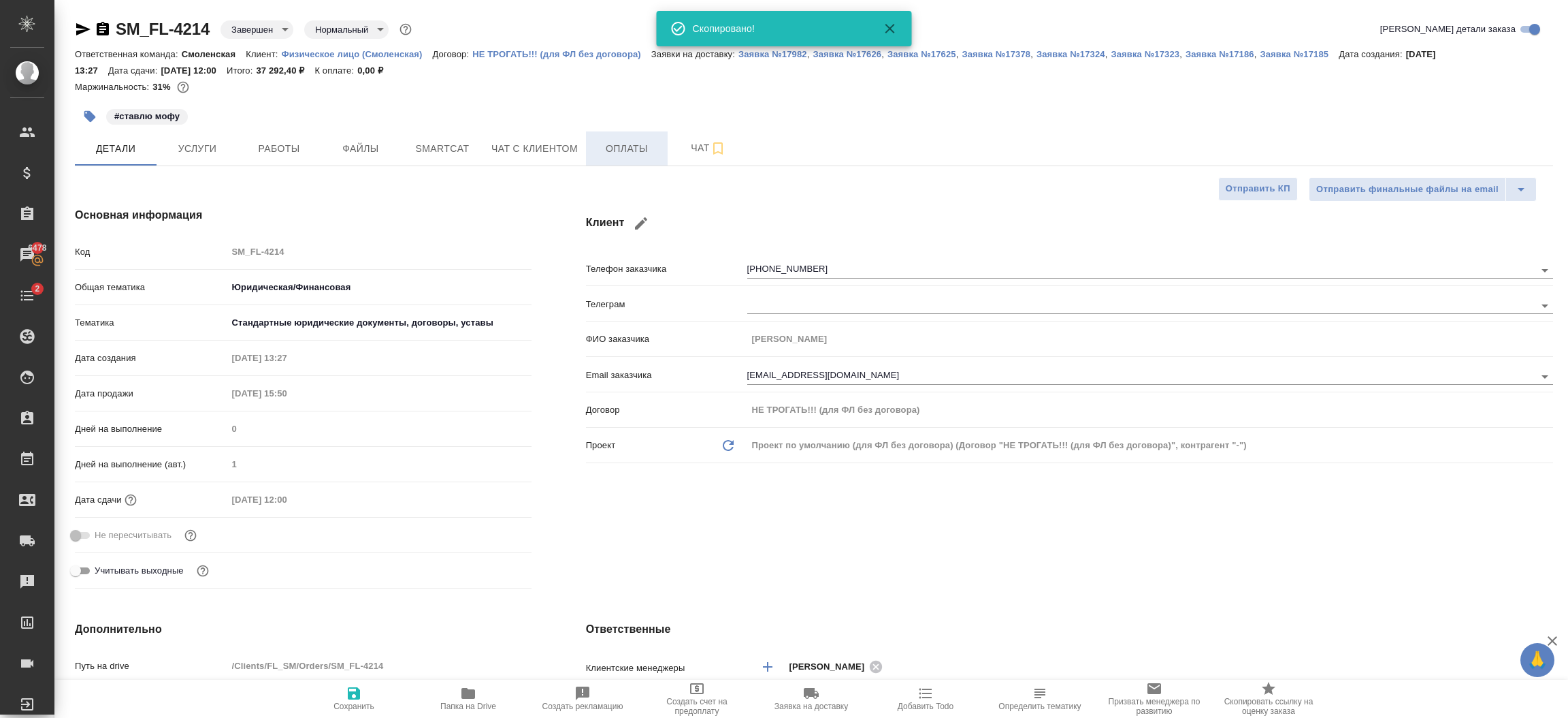
click at [638, 154] on span "Оплаты" at bounding box center [627, 149] width 66 height 17
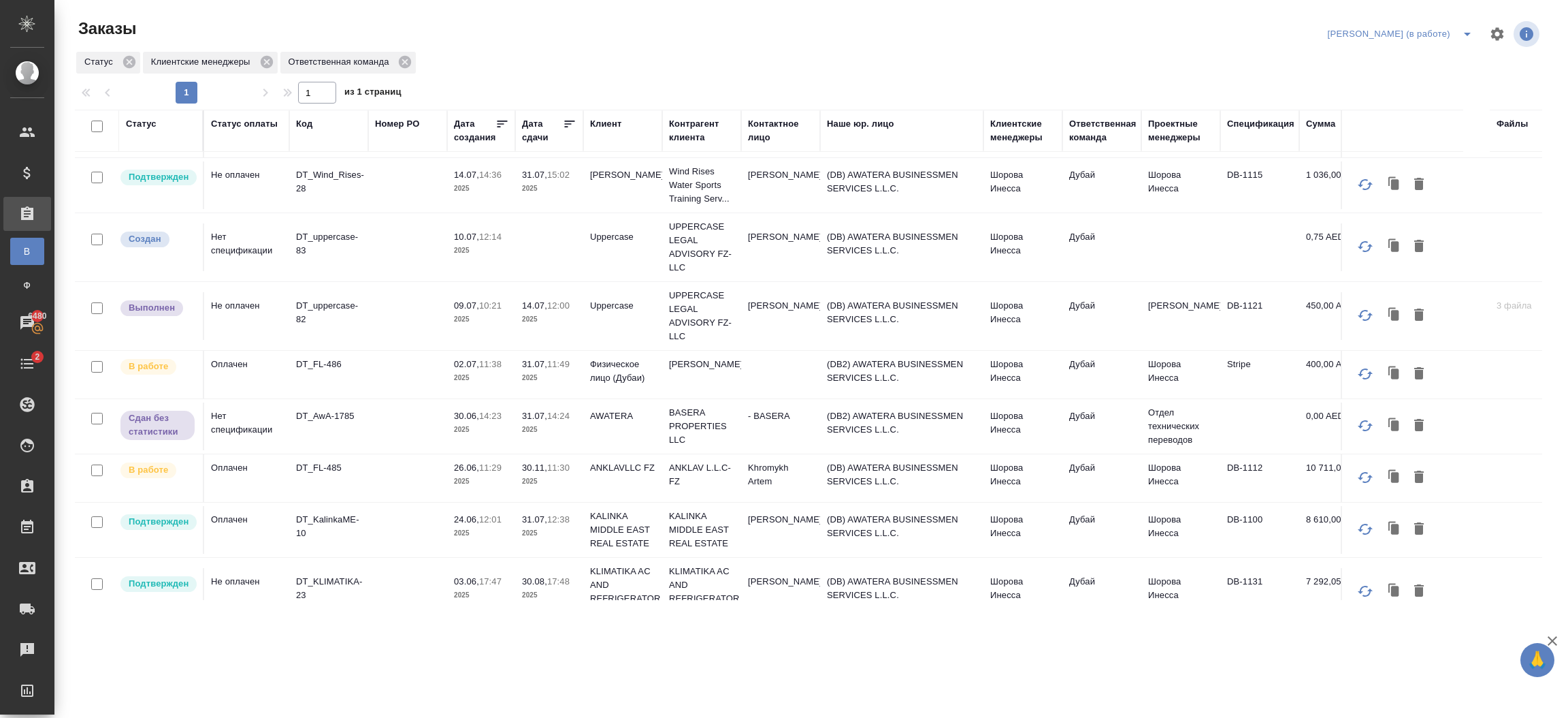
scroll to position [211, 0]
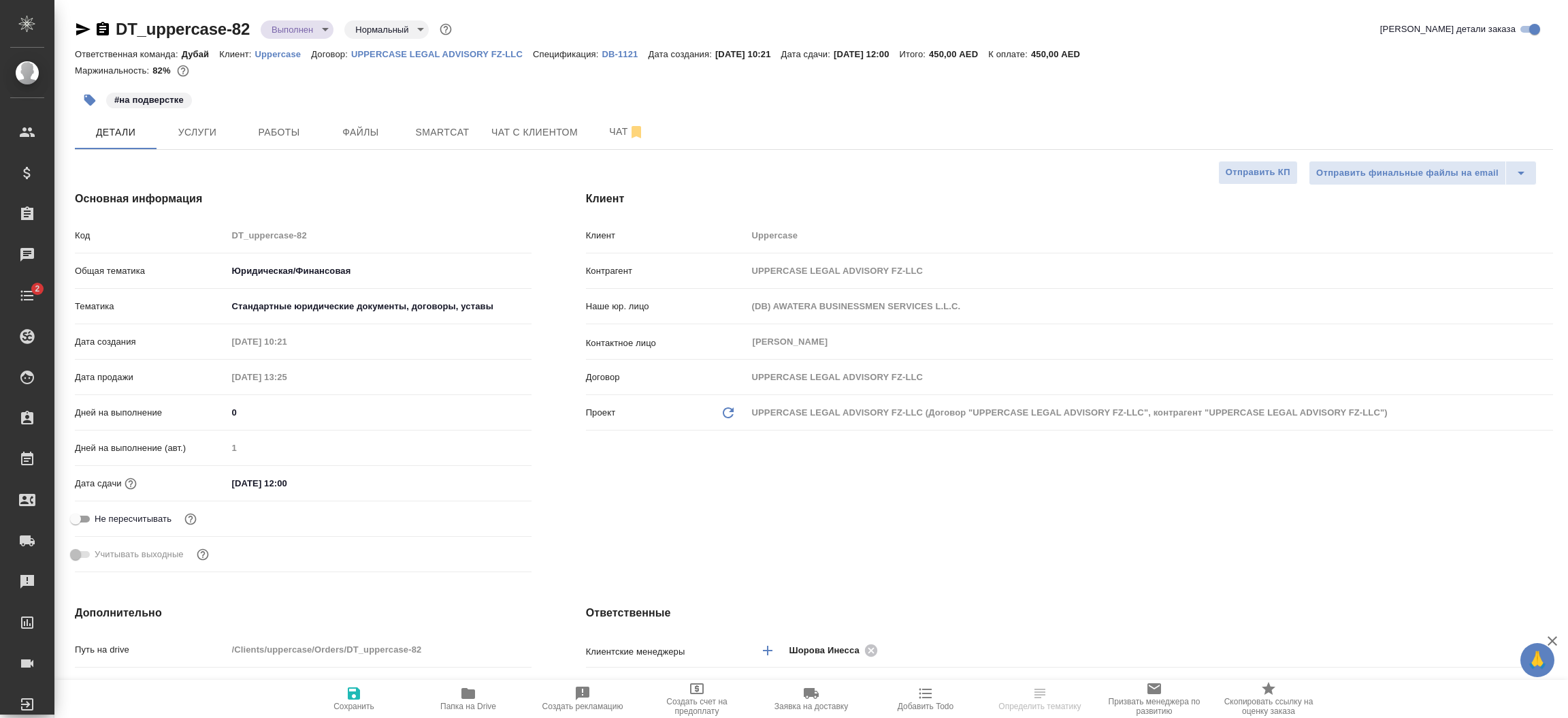
select select "RU"
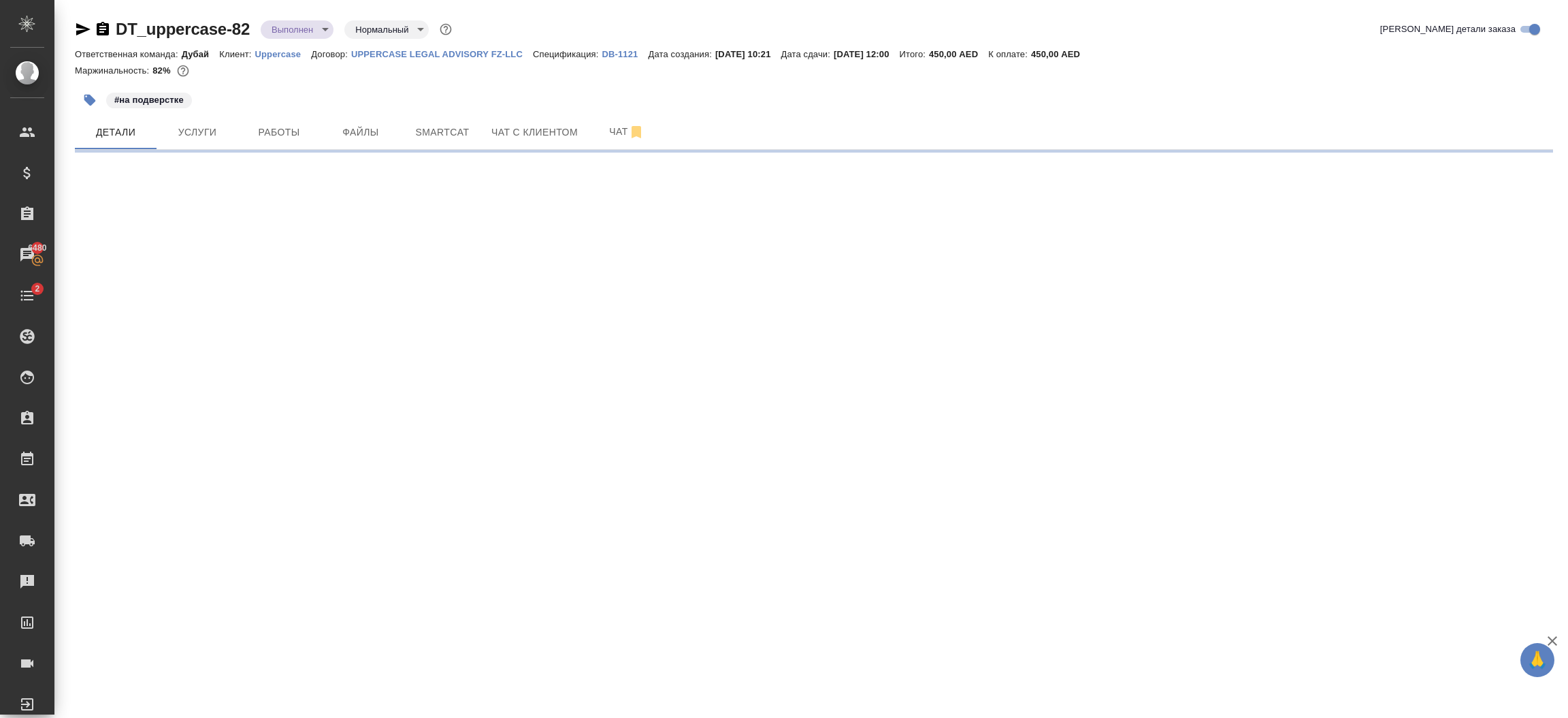
select select "RU"
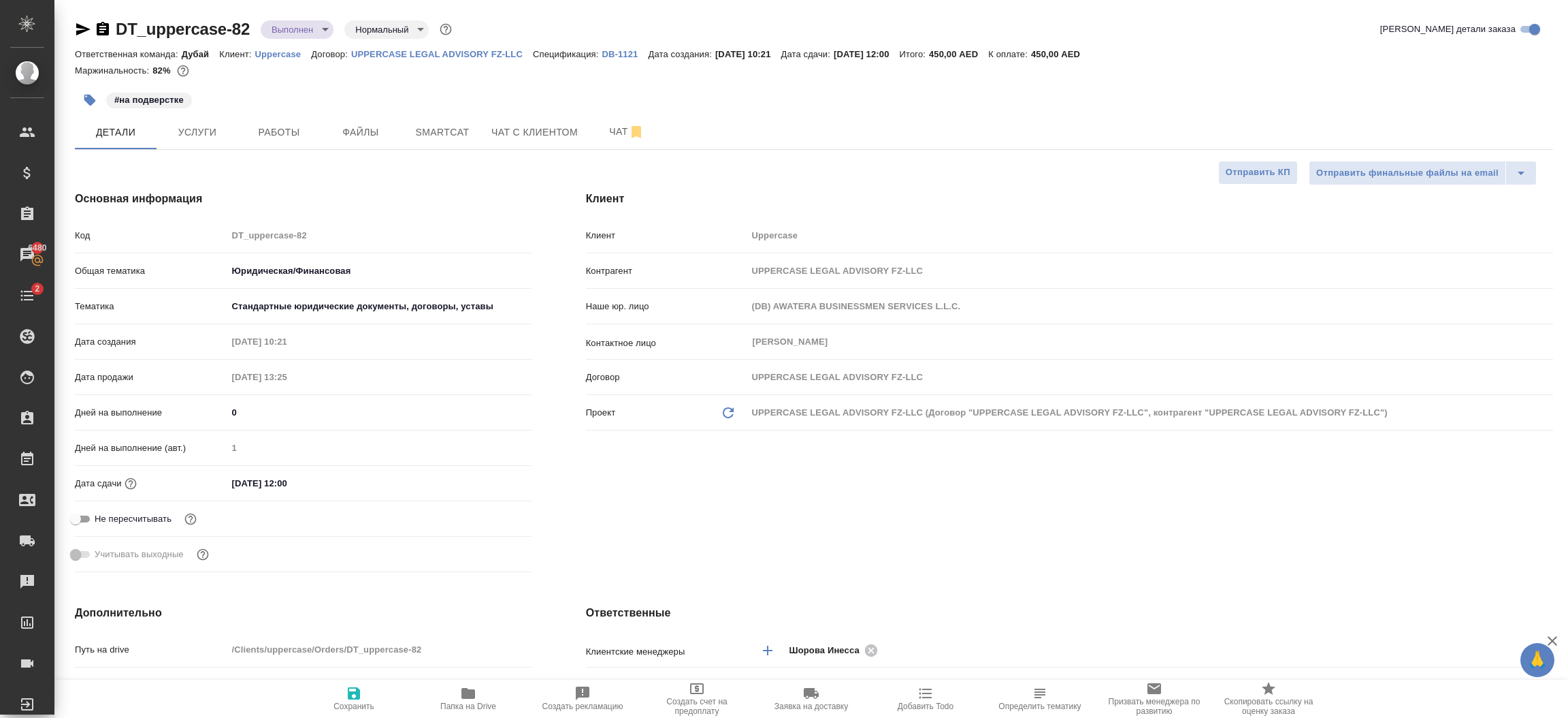
type textarea "x"
